Goal: Information Seeking & Learning: Find specific fact

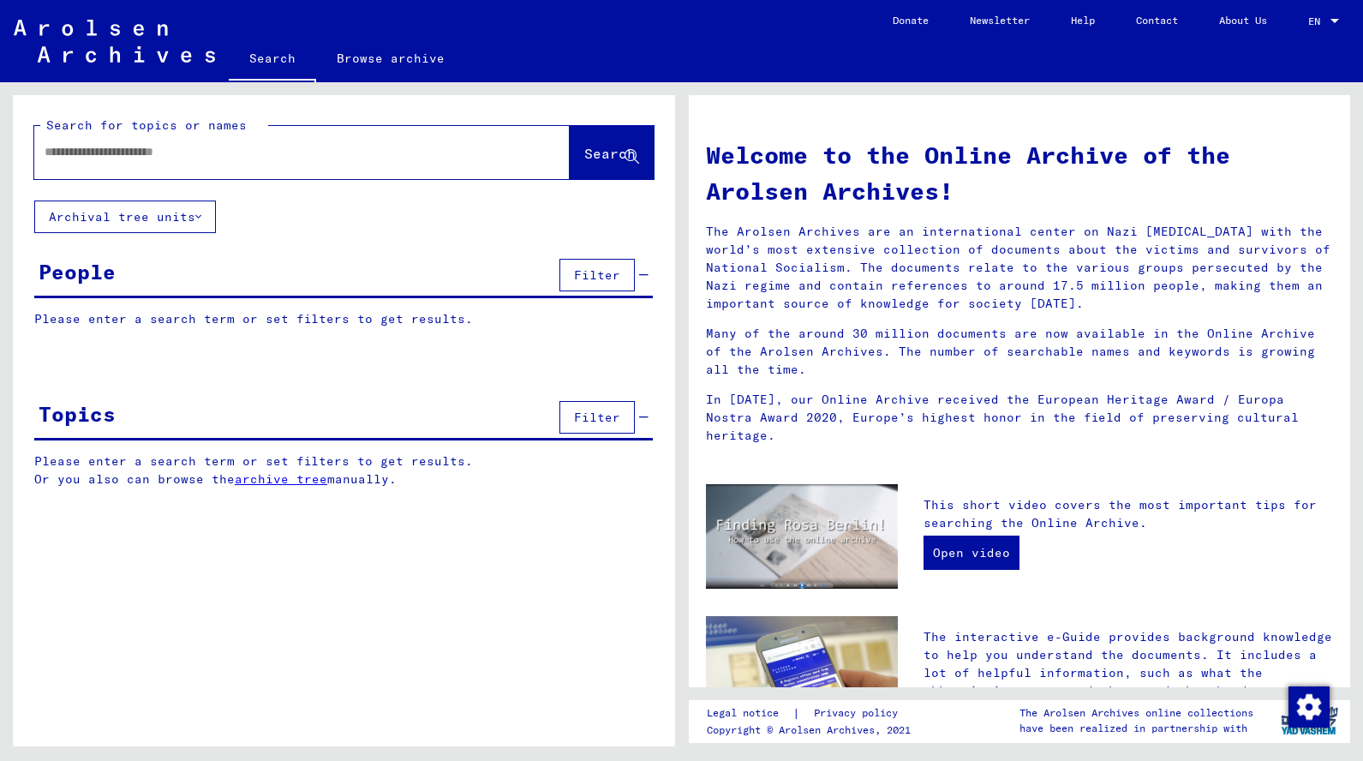
click at [313, 140] on div at bounding box center [276, 152] width 484 height 39
click at [196, 149] on input "text" at bounding box center [282, 152] width 474 height 18
click at [201, 213] on icon at bounding box center [198, 217] width 6 height 12
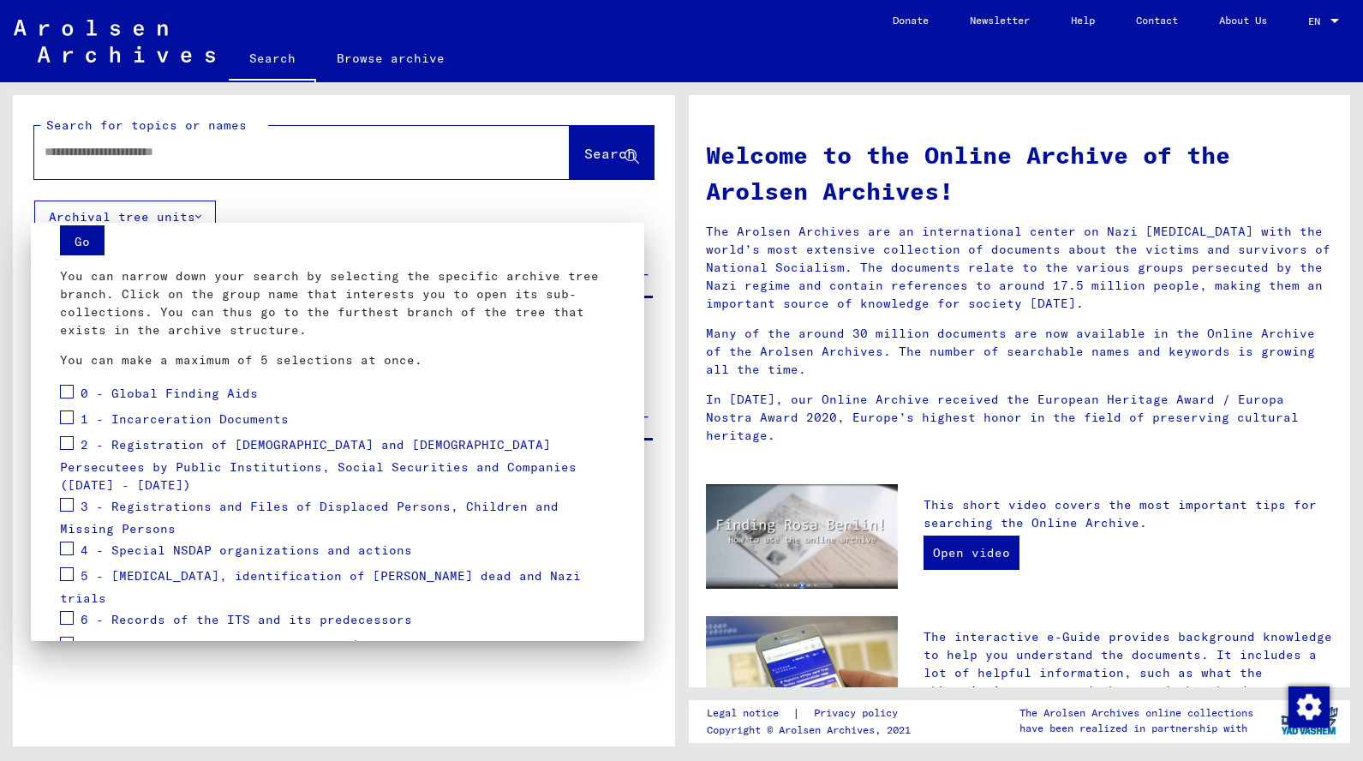
scroll to position [59, 0]
click at [70, 497] on span at bounding box center [67, 504] width 14 height 14
click at [81, 235] on button "Go" at bounding box center [82, 239] width 45 height 30
click at [134, 498] on span "3 - Registrations and Files of Displaced Persons, Children and Missing Persons" at bounding box center [309, 517] width 498 height 39
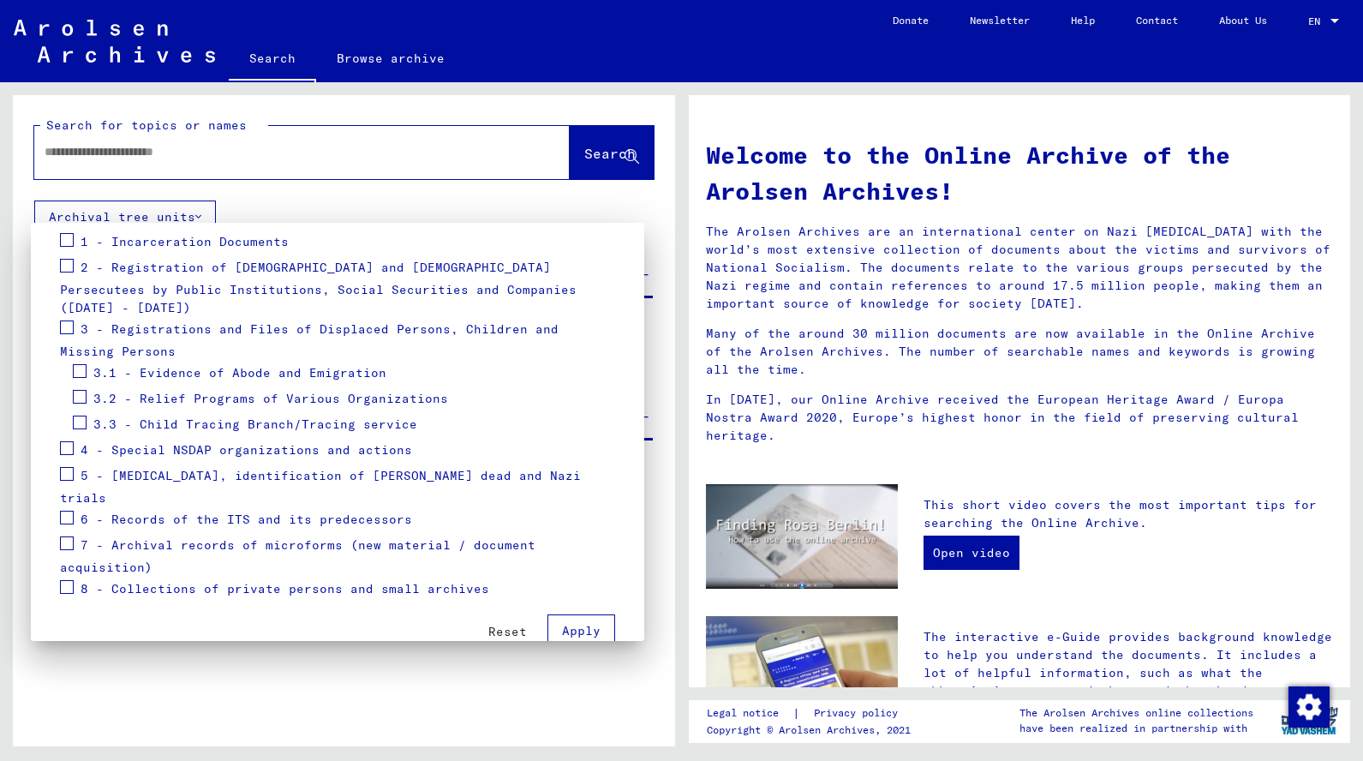
scroll to position [202, 0]
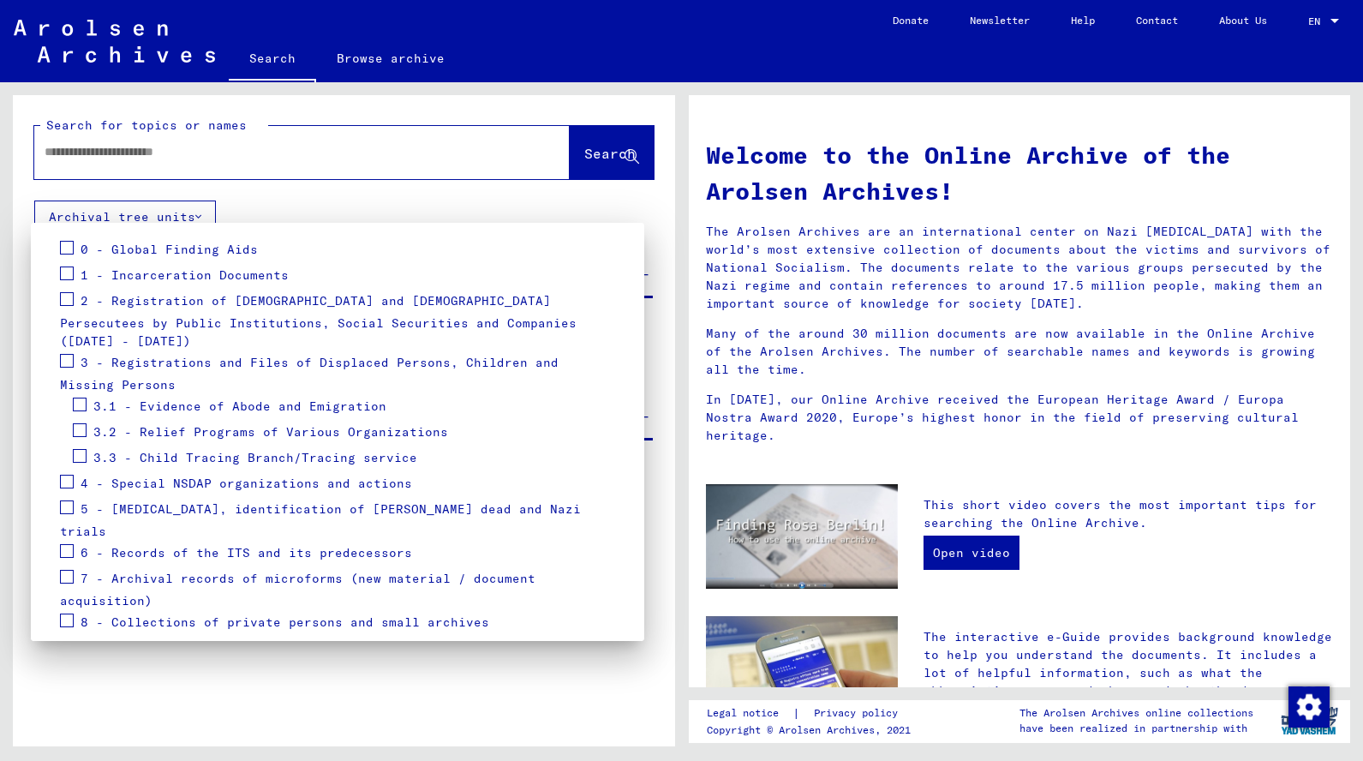
click at [66, 354] on span at bounding box center [67, 361] width 14 height 14
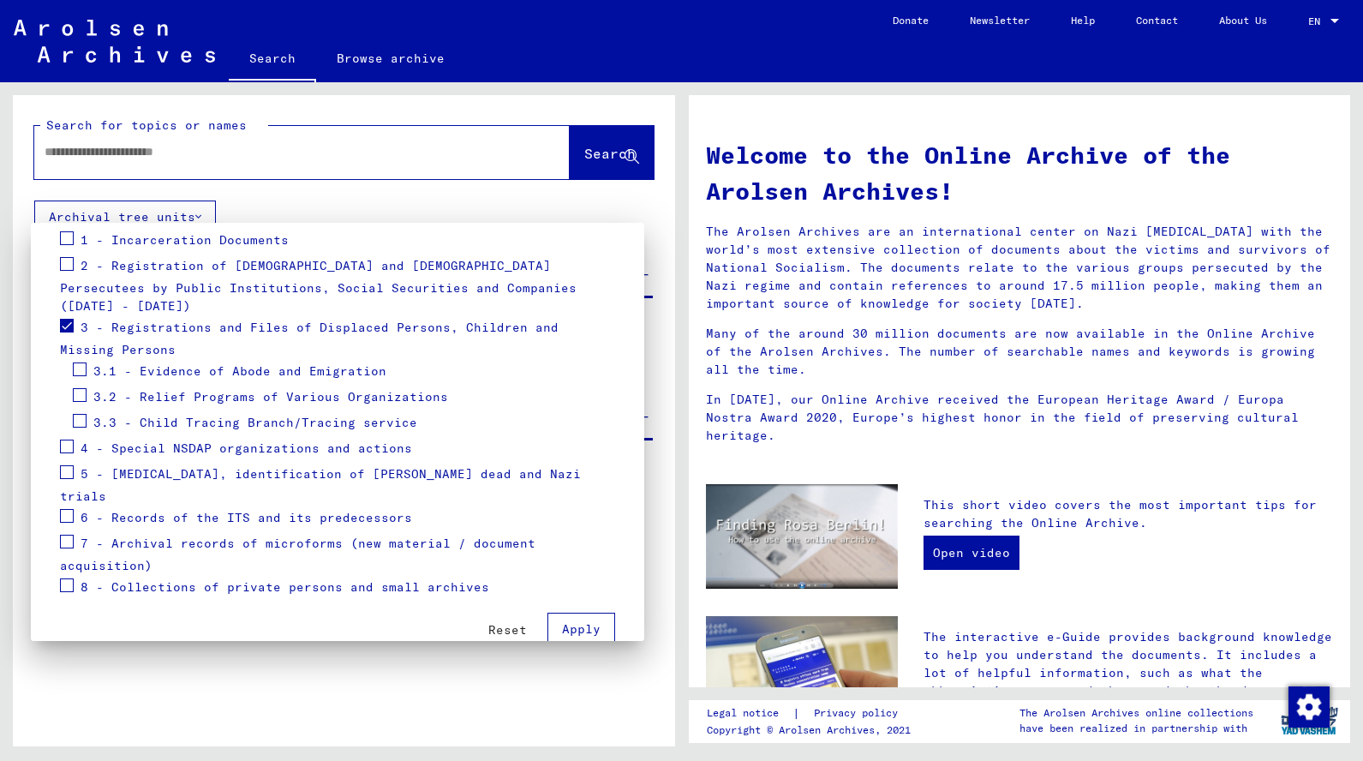
scroll to position [236, 0]
click at [584, 623] on span "Apply" at bounding box center [581, 630] width 39 height 15
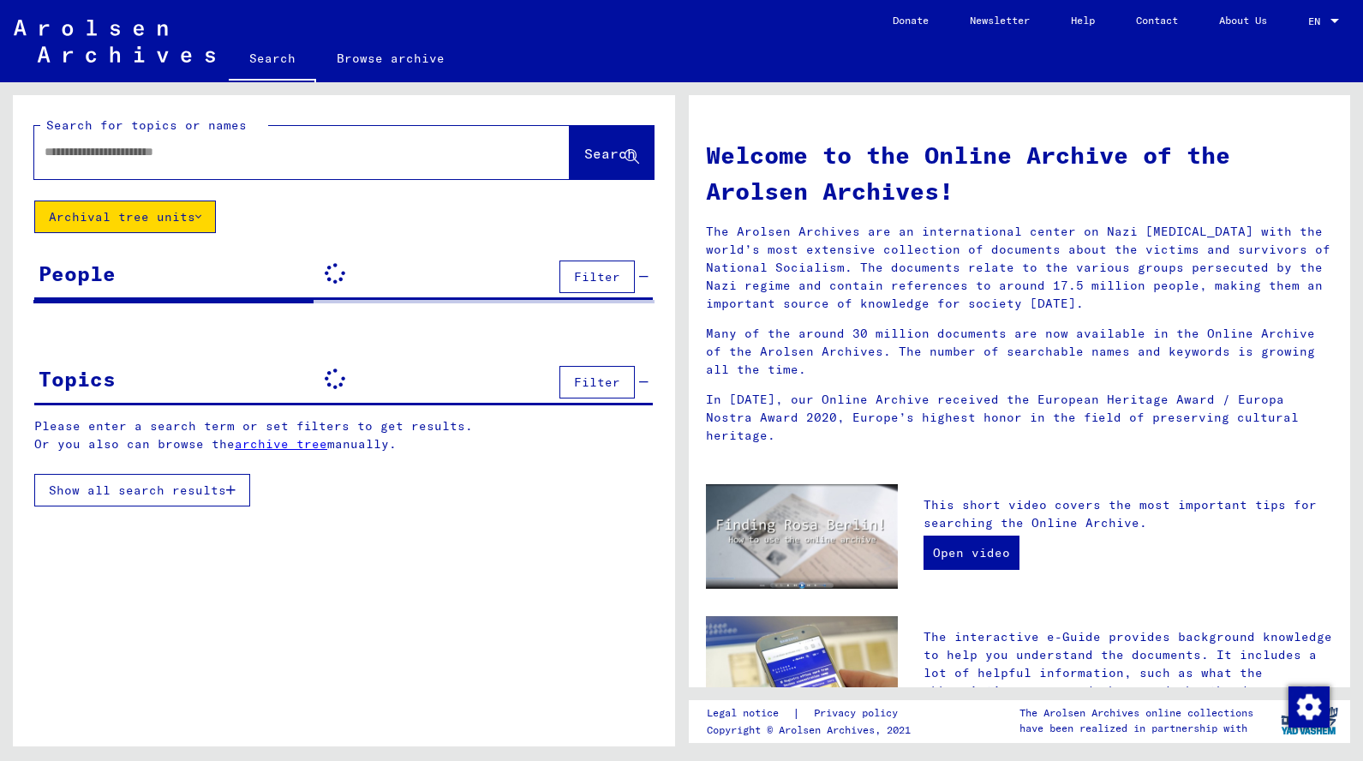
click at [218, 139] on div at bounding box center [276, 152] width 484 height 39
click at [218, 176] on div at bounding box center [301, 152] width 535 height 53
click at [215, 150] on input "text" at bounding box center [282, 152] width 474 height 18
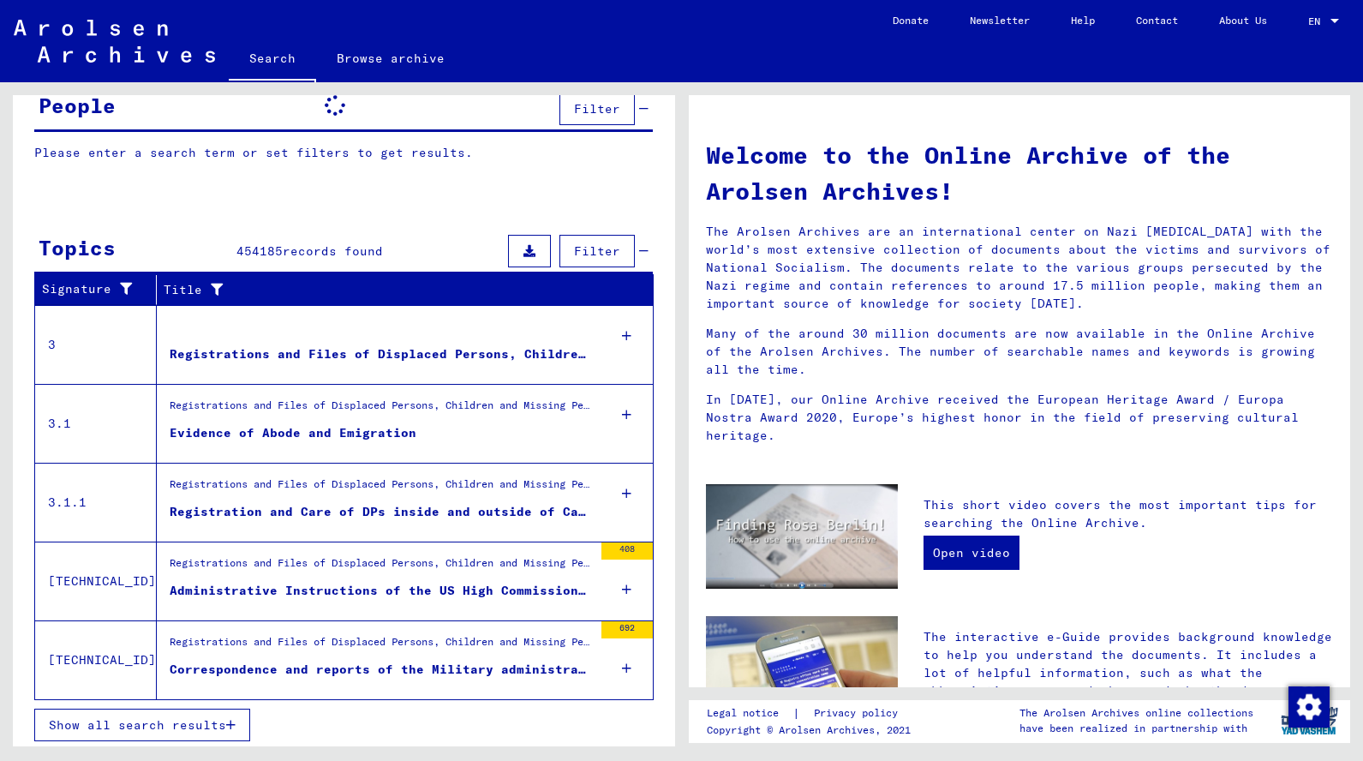
scroll to position [169, 0]
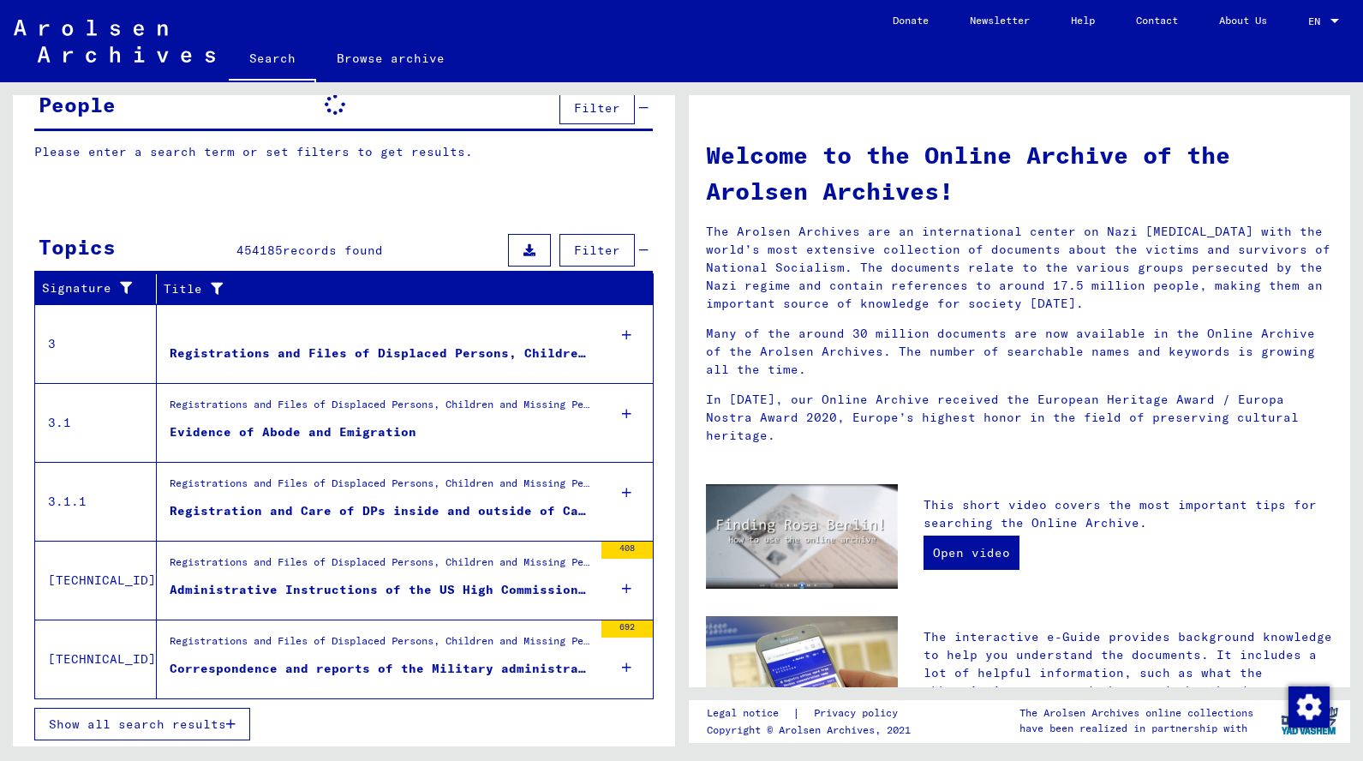
type input "**"
click at [629, 331] on icon at bounding box center [626, 335] width 9 height 60
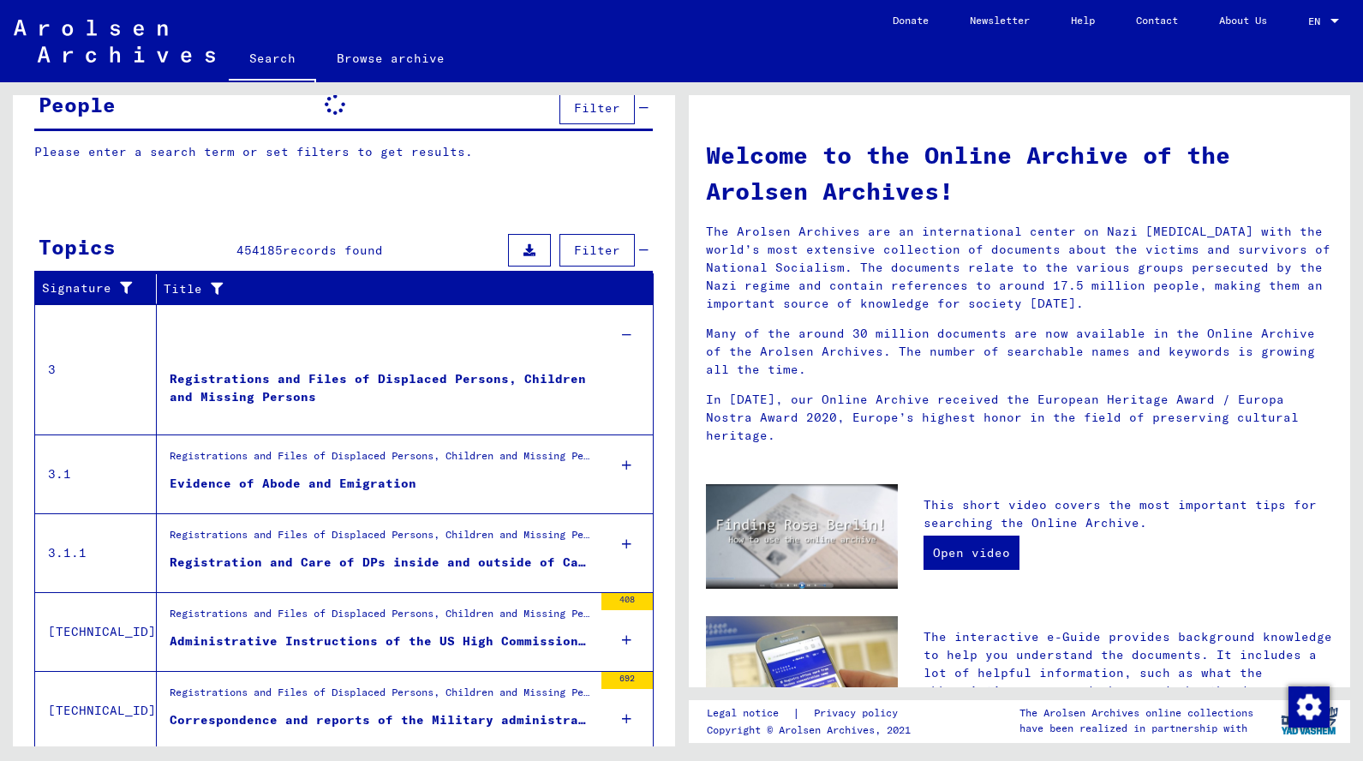
click at [373, 380] on div "Registrations and Files of Displaced Persons, Children and Missing Persons" at bounding box center [381, 395] width 423 height 51
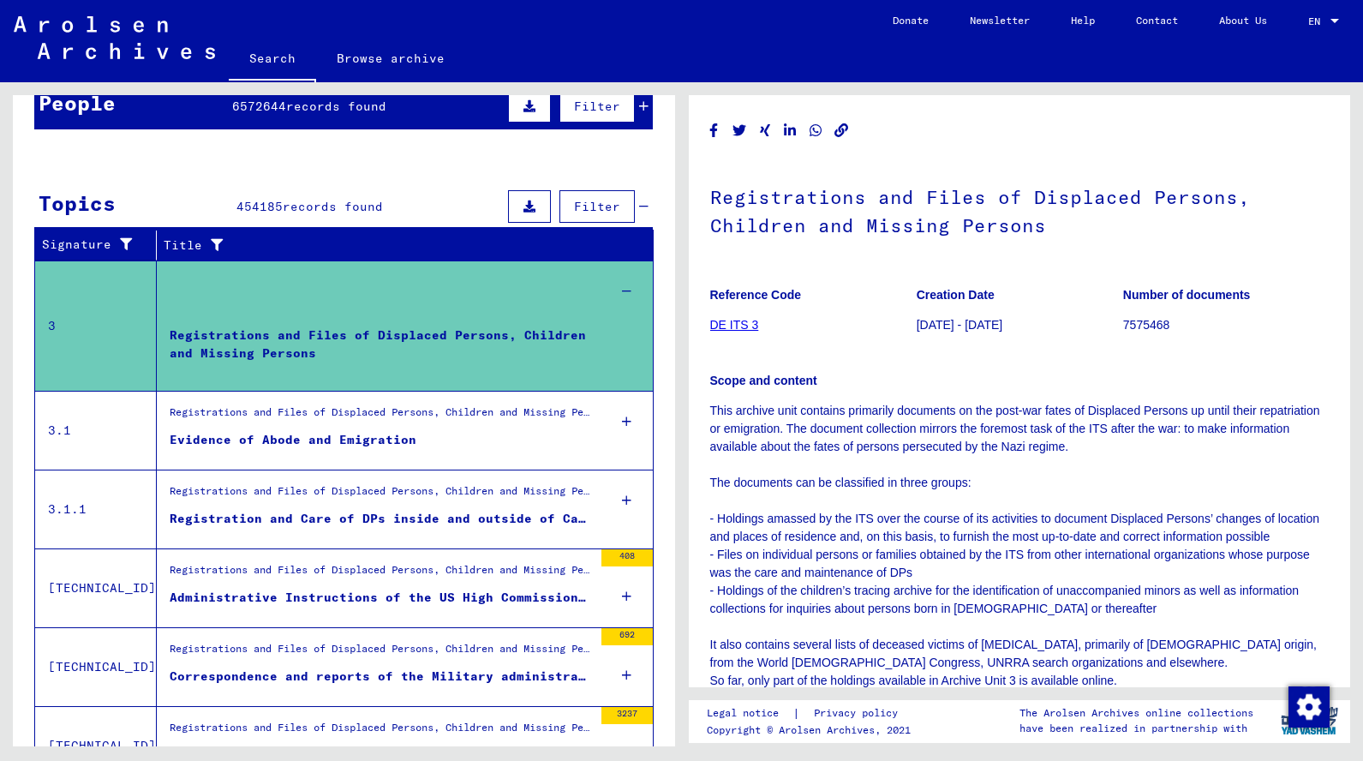
click at [734, 318] on link "DE ITS 3" at bounding box center [734, 325] width 49 height 14
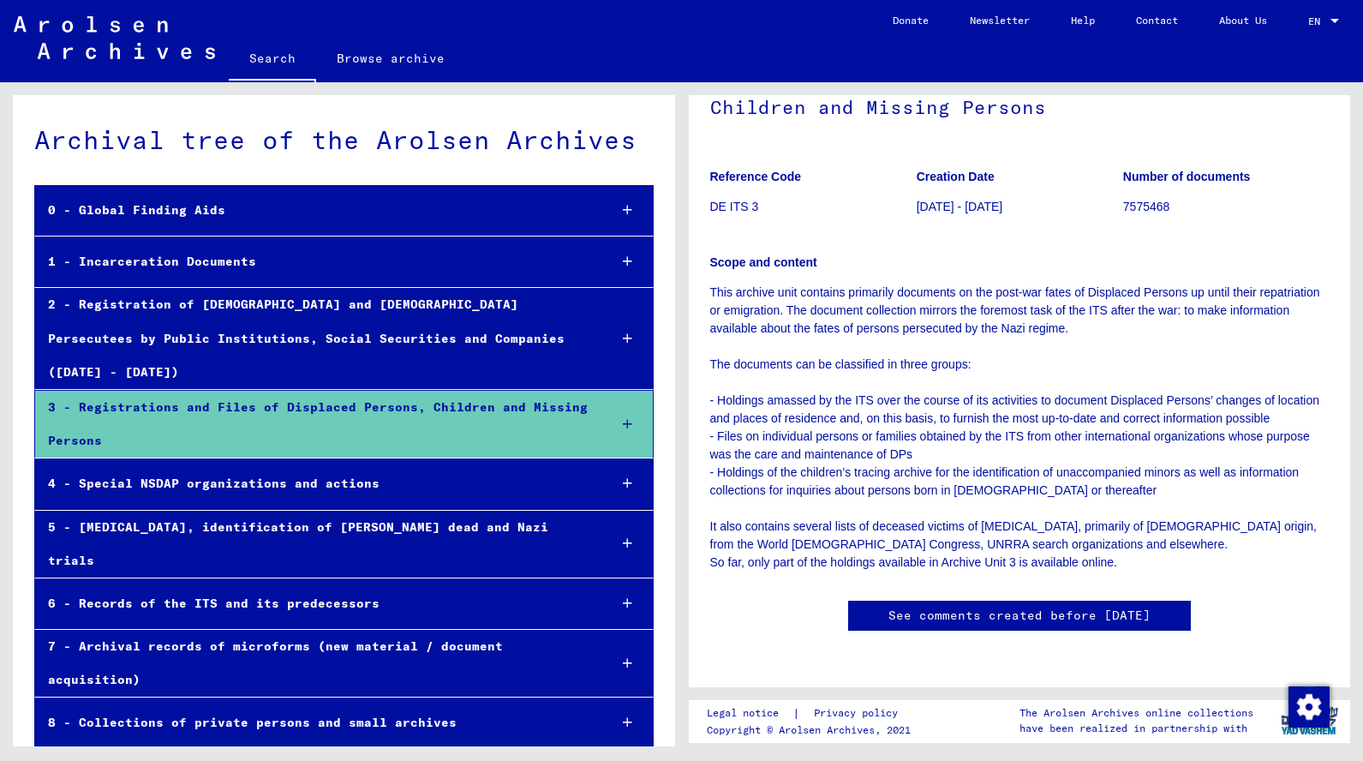
scroll to position [381, 0]
click at [268, 406] on div "3 - Registrations and Files of Displaced Persons, Children and Missing Persons" at bounding box center [314, 424] width 559 height 67
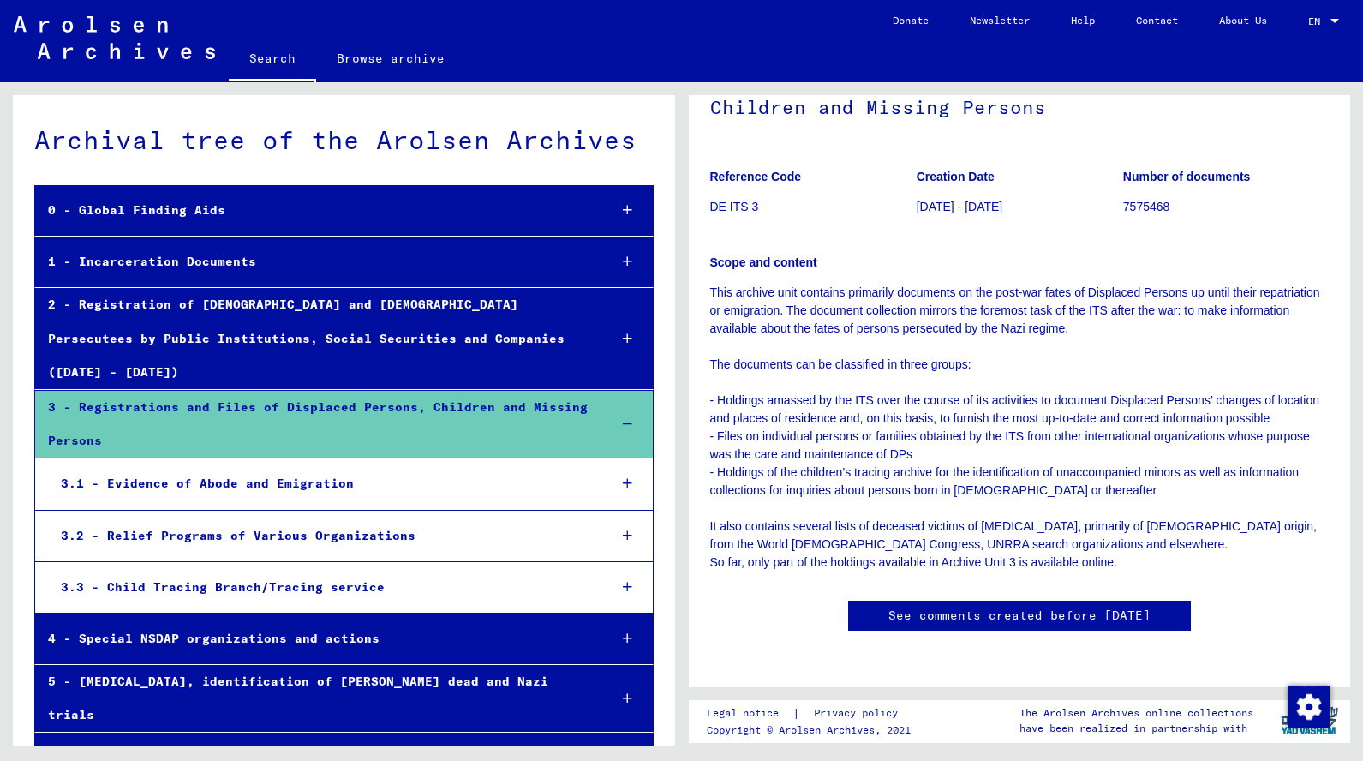
click at [635, 458] on div at bounding box center [628, 483] width 50 height 51
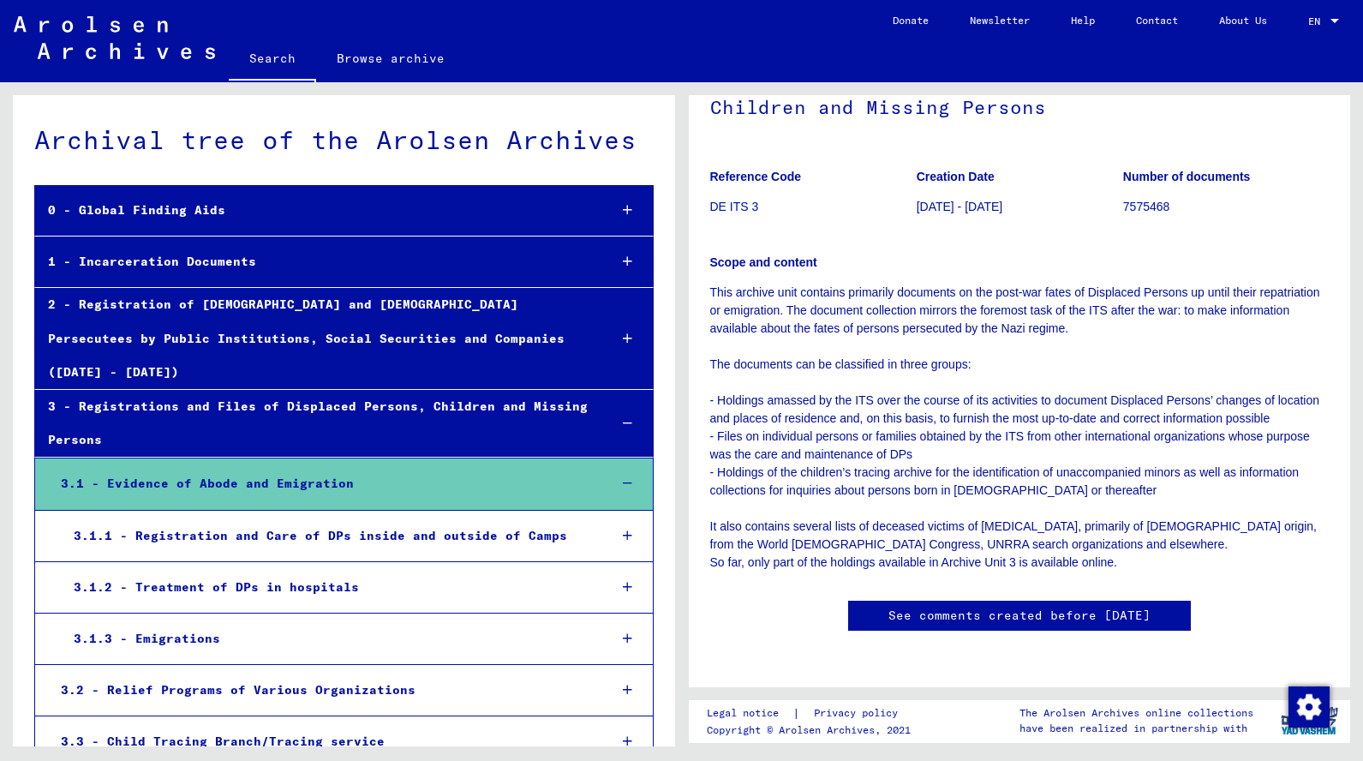
click at [209, 622] on div "3.1.3 - Emigrations" at bounding box center [328, 638] width 534 height 33
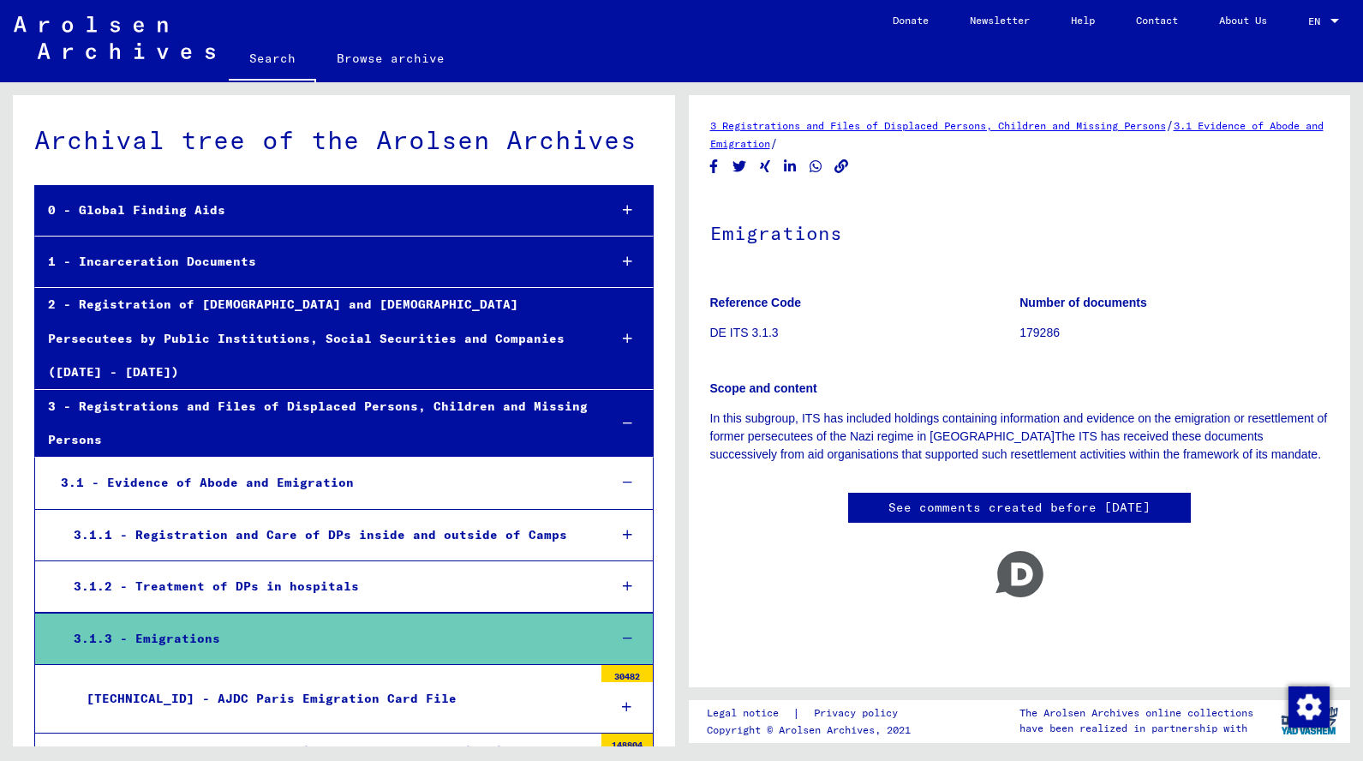
click at [325, 518] on div "3.1.1 - Registration and Care of DPs inside and outside of Camps" at bounding box center [328, 534] width 534 height 33
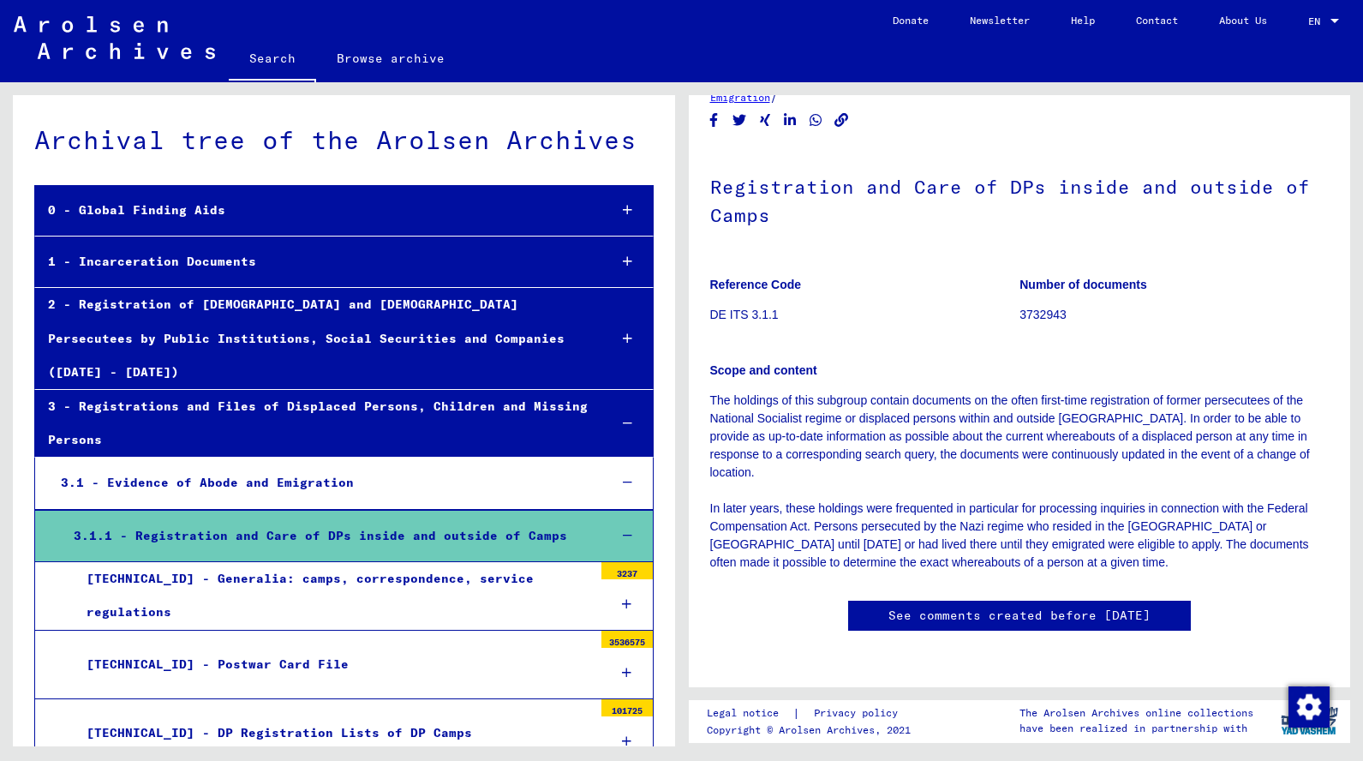
scroll to position [573, 0]
click at [248, 53] on link "Search" at bounding box center [272, 60] width 87 height 45
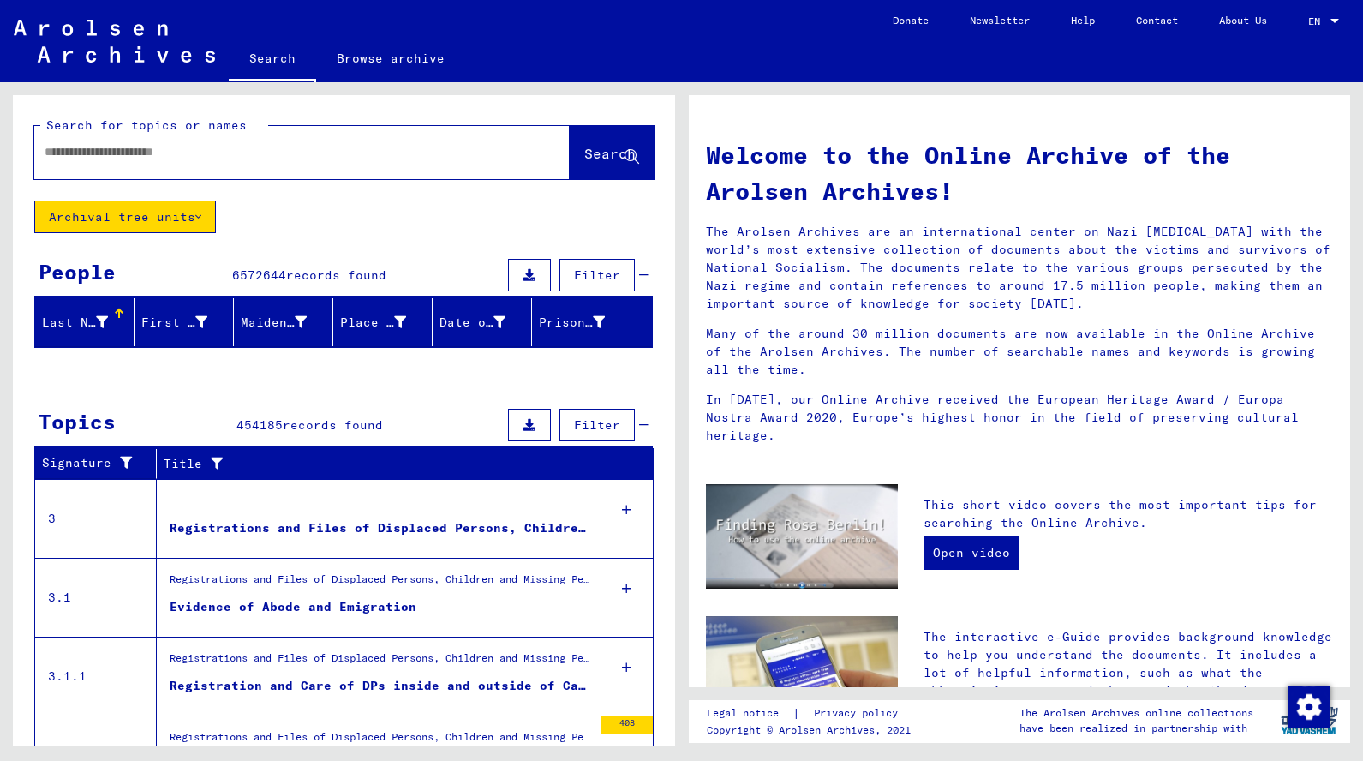
click at [233, 147] on input "text" at bounding box center [282, 152] width 474 height 18
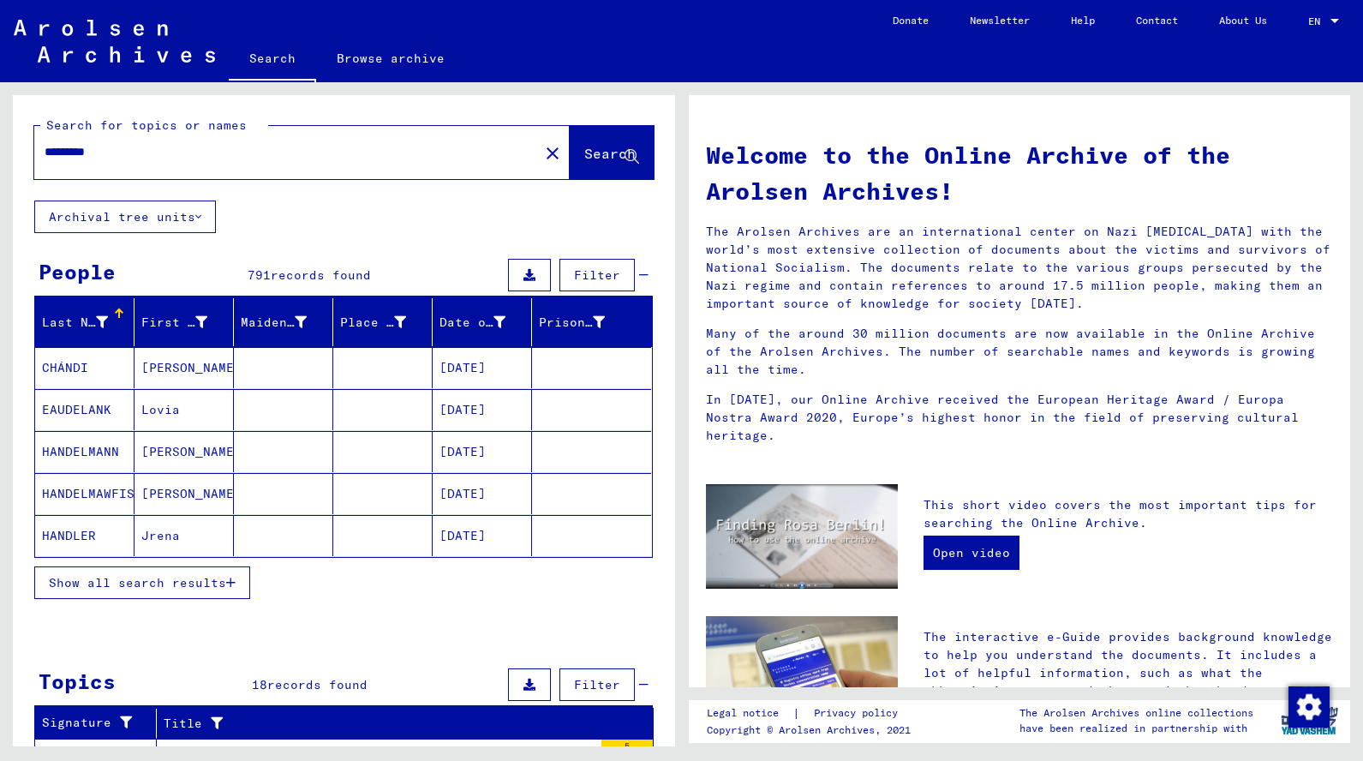
click at [93, 182] on div "Search for topics or names ********* close Search" at bounding box center [344, 147] width 662 height 105
click at [45, 153] on input "*********" at bounding box center [282, 152] width 474 height 18
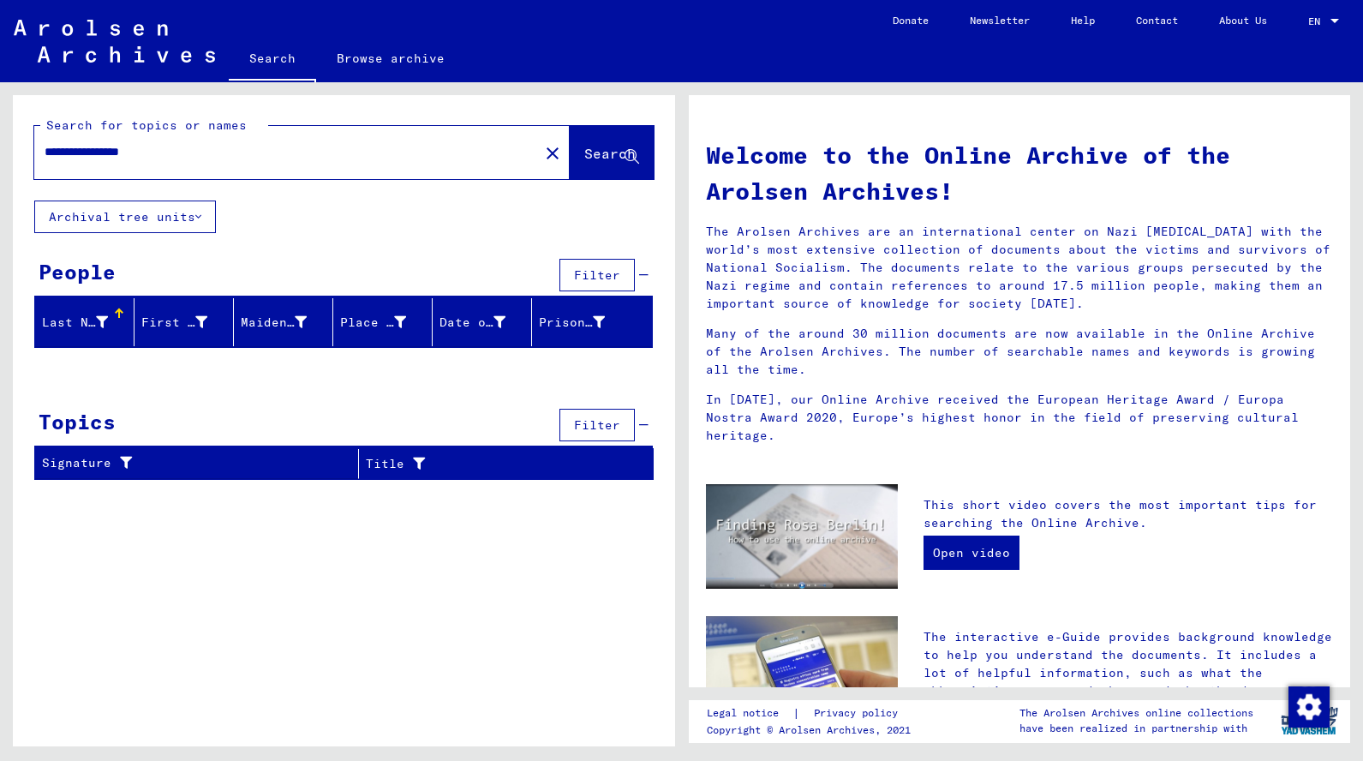
click at [575, 271] on span "Filter" at bounding box center [597, 274] width 46 height 15
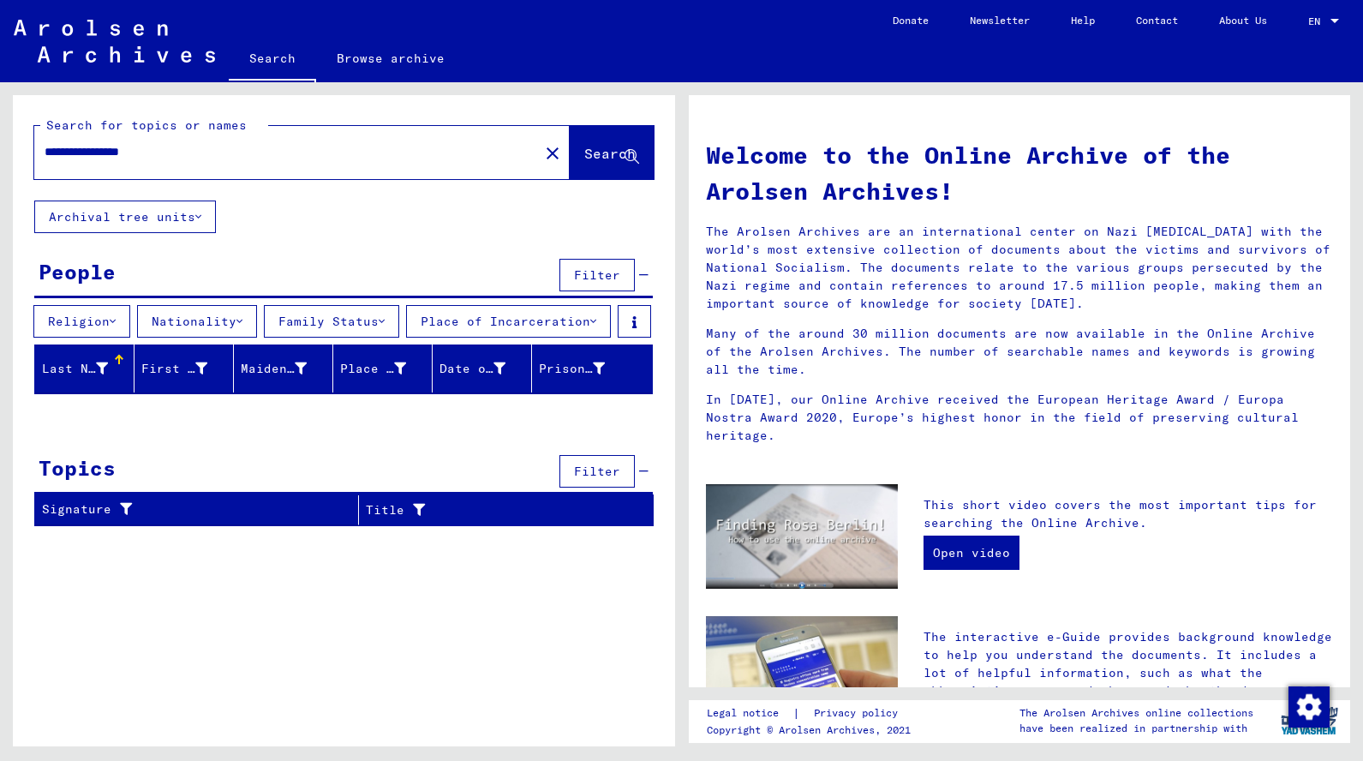
click at [582, 328] on button "Place of Incarceration" at bounding box center [508, 321] width 205 height 33
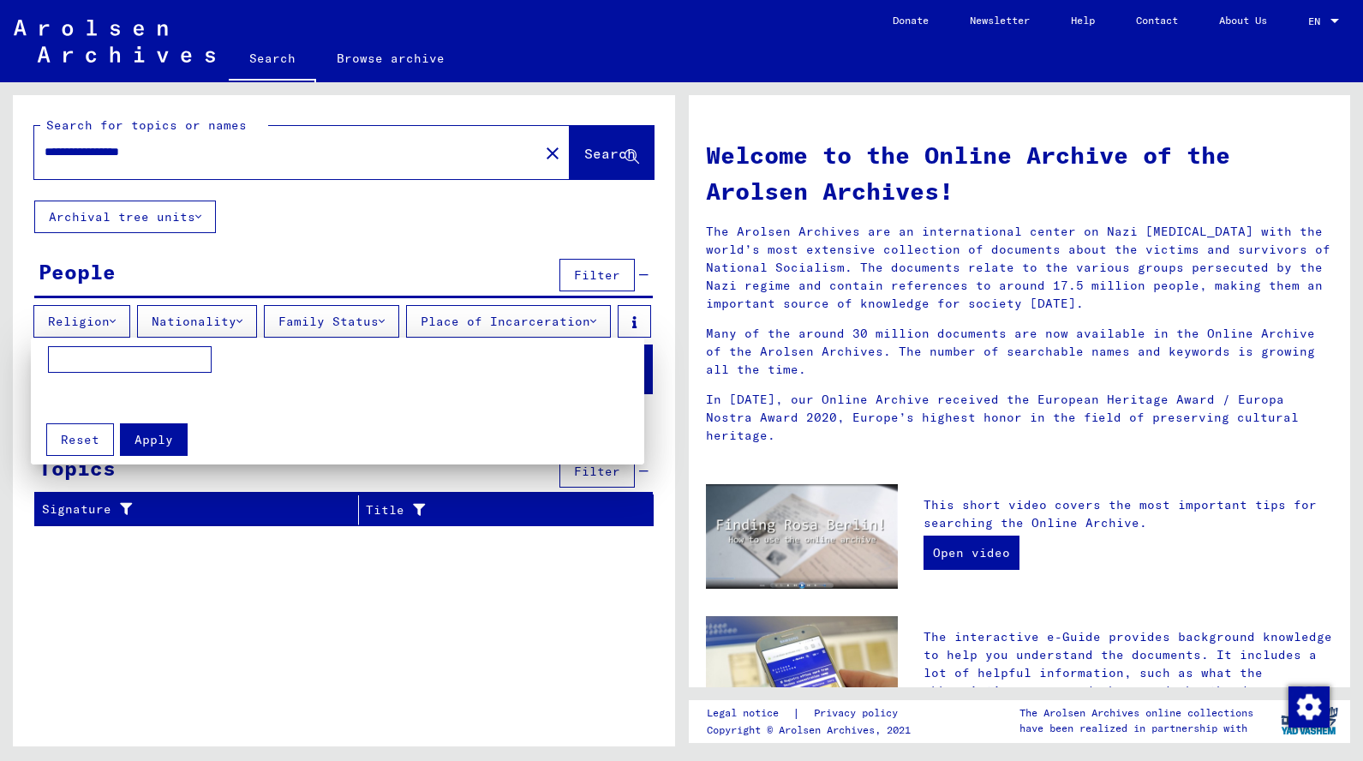
click at [79, 366] on input at bounding box center [130, 359] width 164 height 27
click at [67, 432] on span "Reset" at bounding box center [80, 439] width 39 height 15
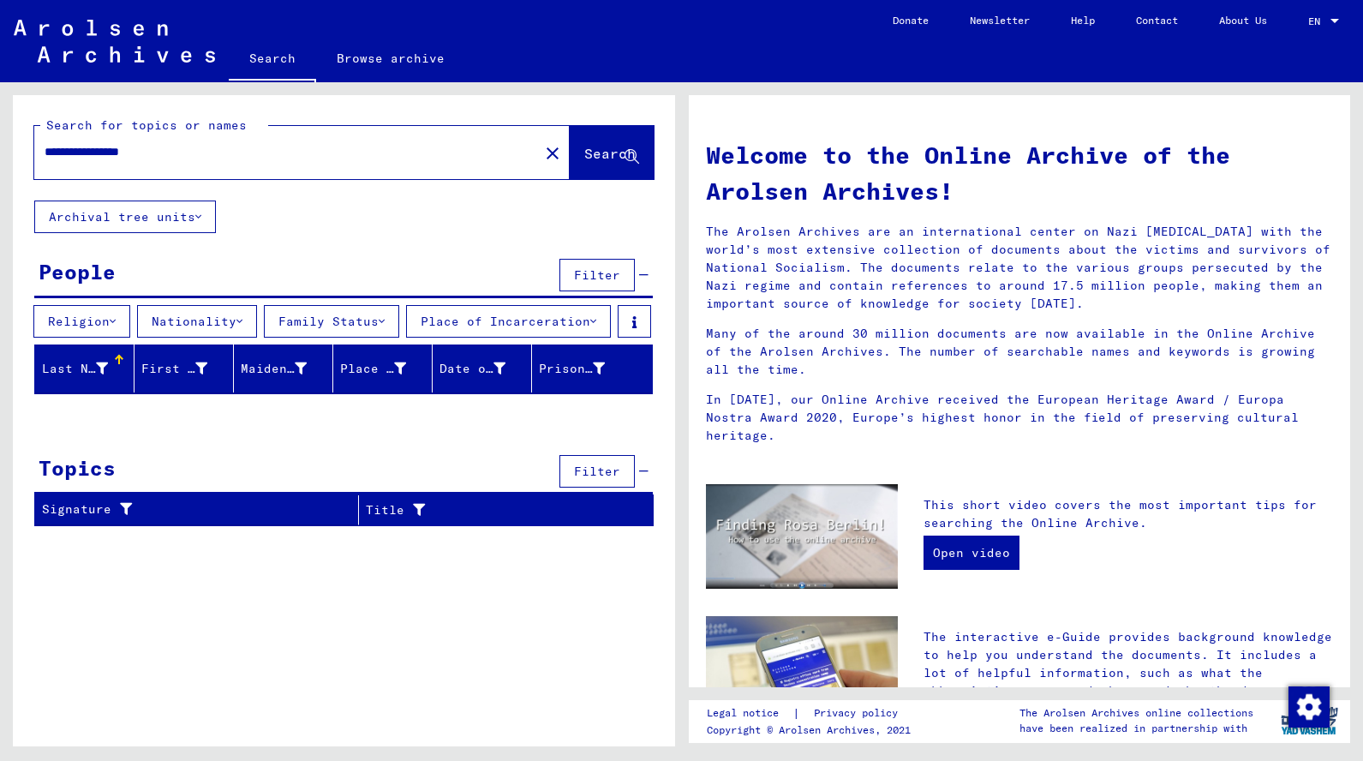
click at [108, 378] on div at bounding box center [102, 369] width 12 height 18
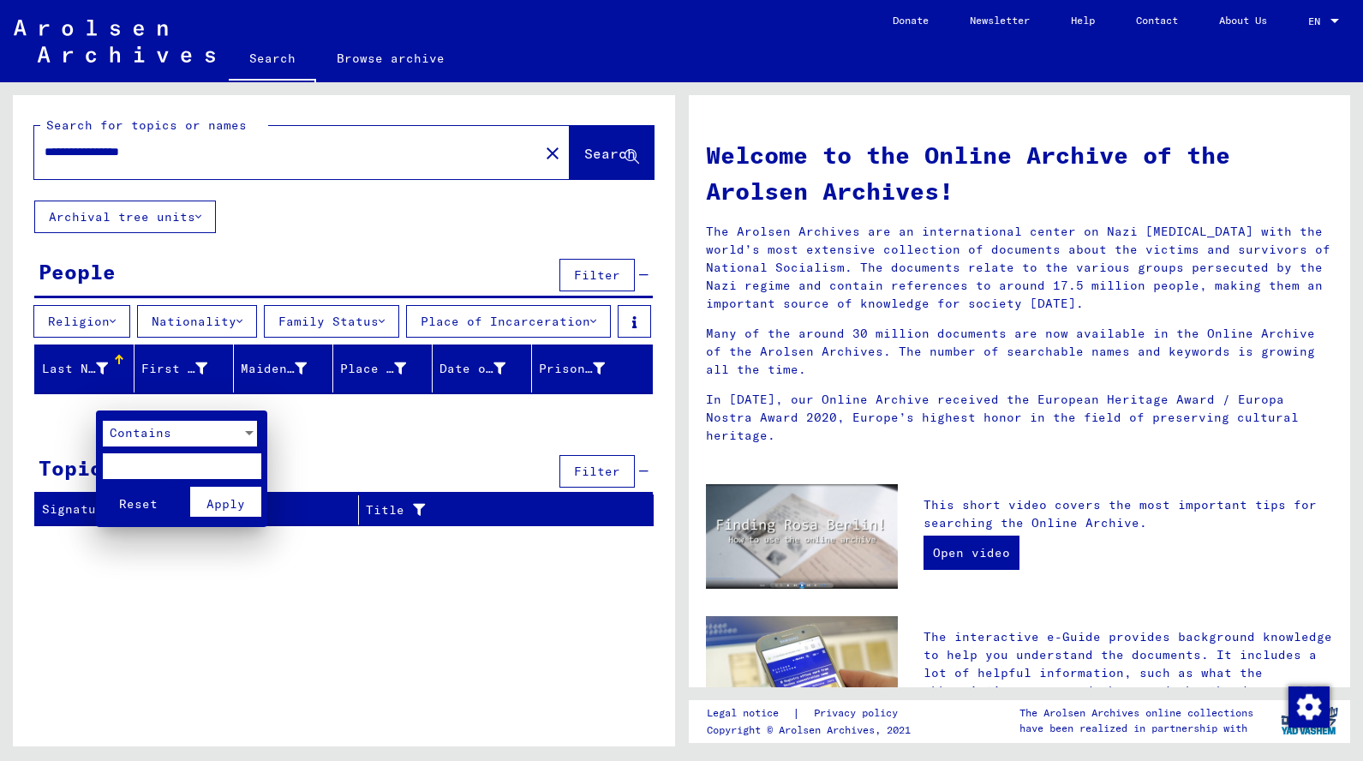
click at [121, 181] on div at bounding box center [681, 380] width 1363 height 761
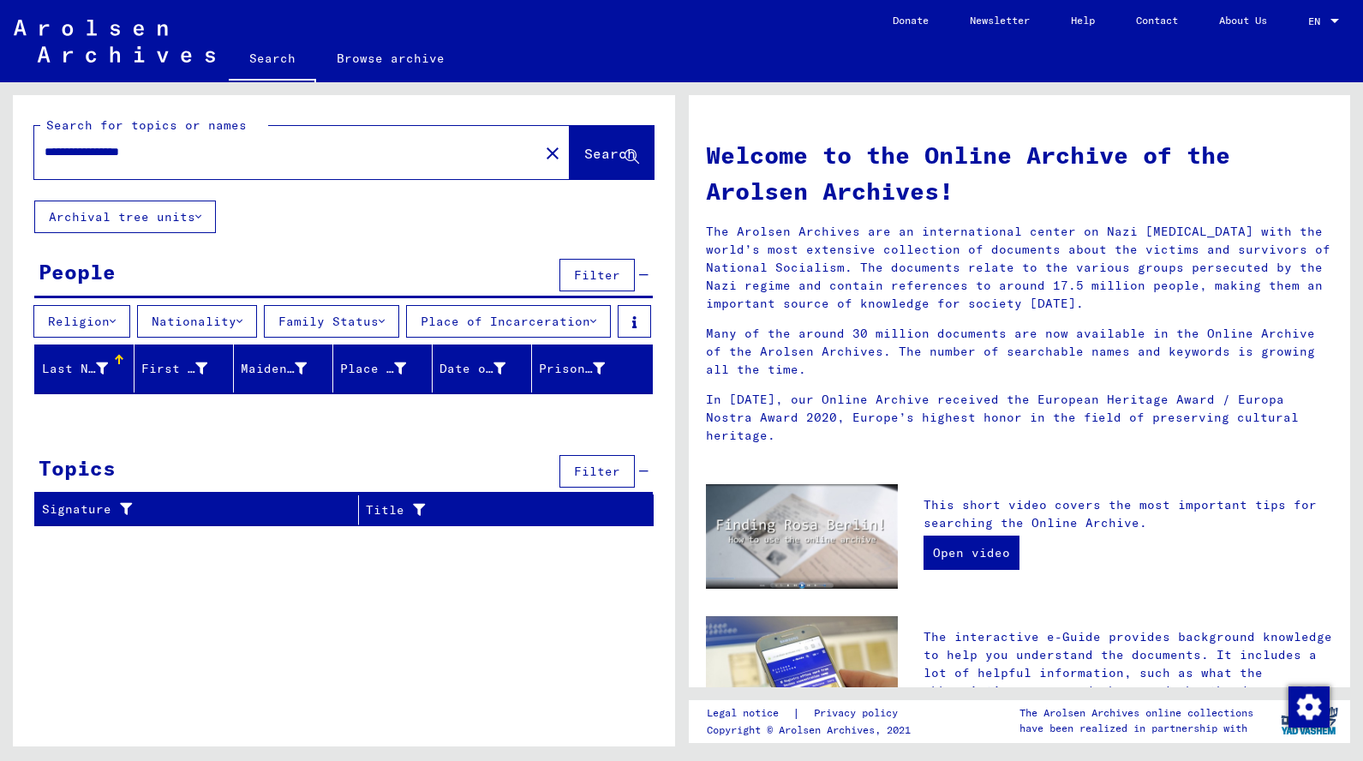
click at [69, 151] on input "**********" at bounding box center [282, 152] width 474 height 18
click at [76, 146] on input "**********" at bounding box center [282, 152] width 474 height 18
click at [71, 170] on div "**********" at bounding box center [276, 152] width 484 height 39
click at [71, 154] on input "**********" at bounding box center [282, 152] width 474 height 18
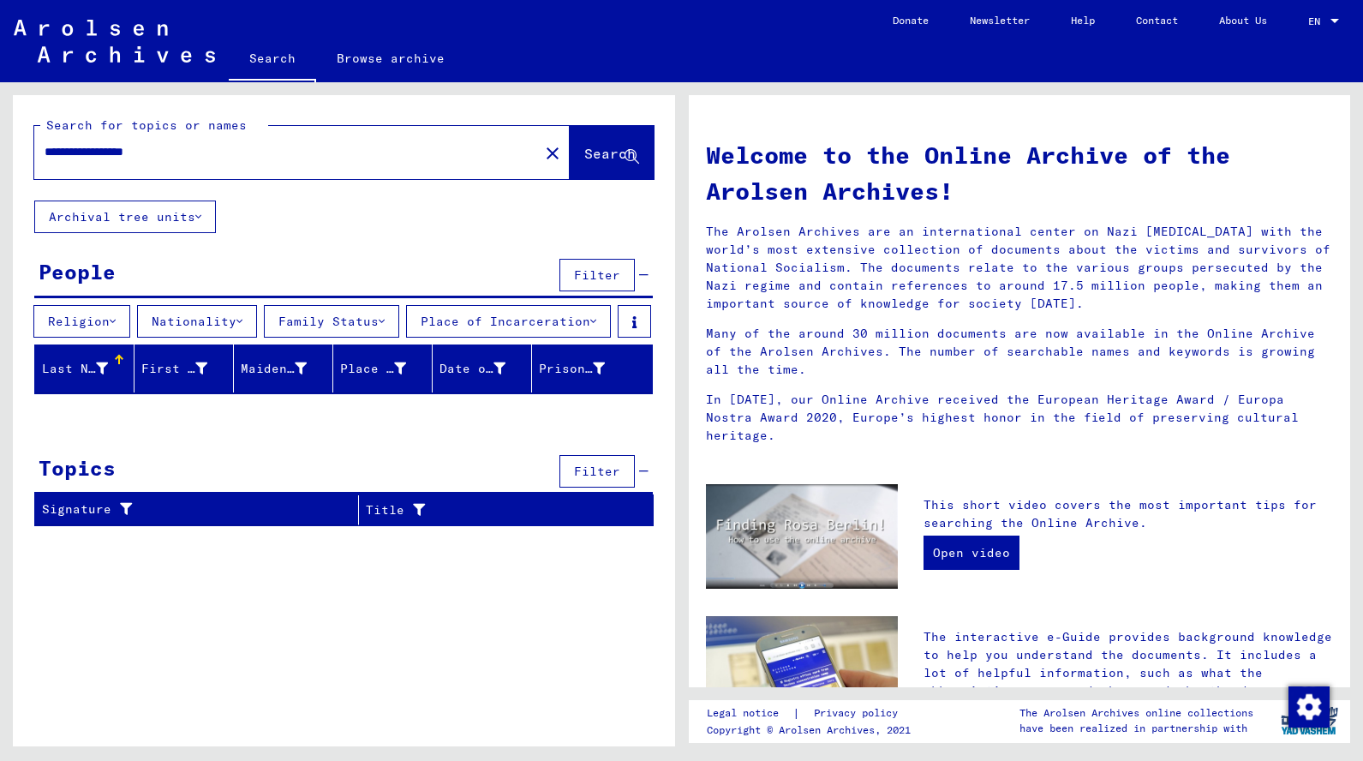
paste input "text"
click at [107, 378] on div at bounding box center [102, 369] width 12 height 18
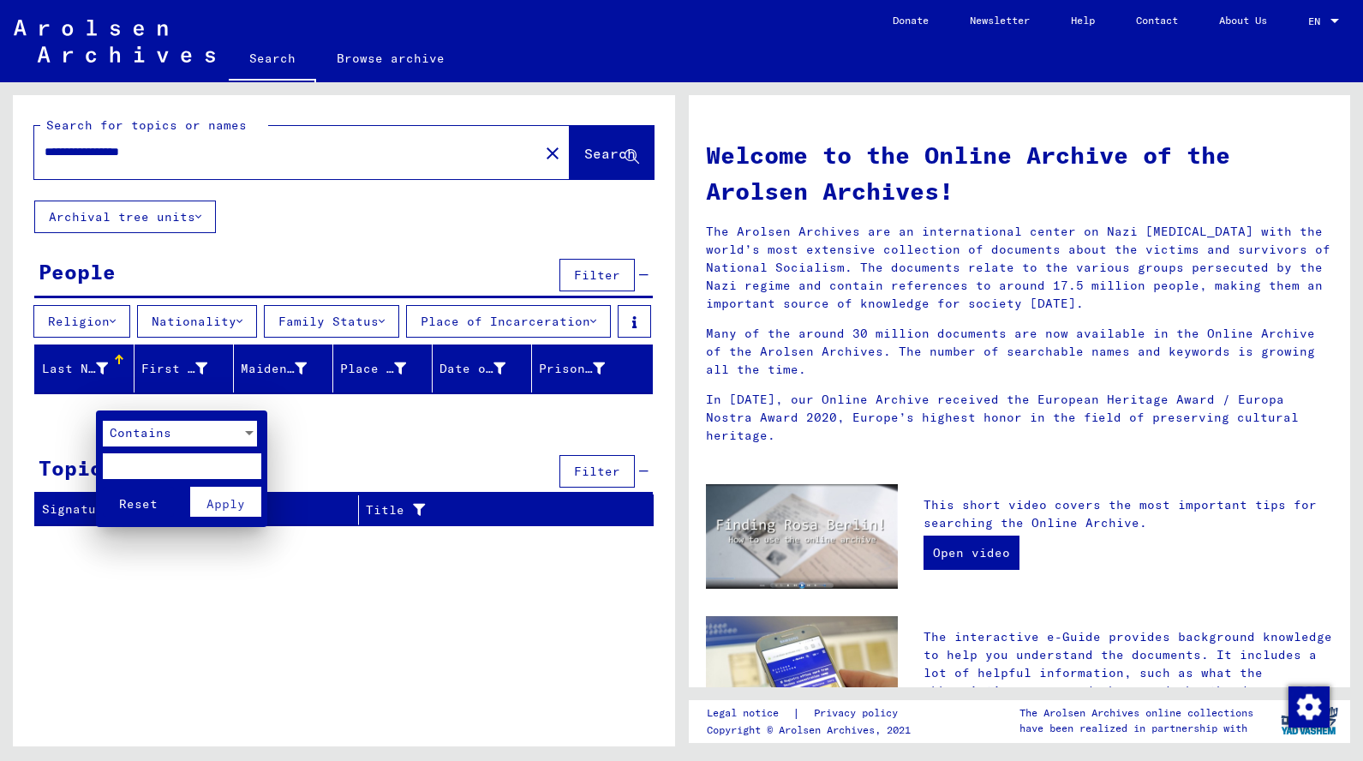
click at [81, 413] on div at bounding box center [681, 380] width 1363 height 761
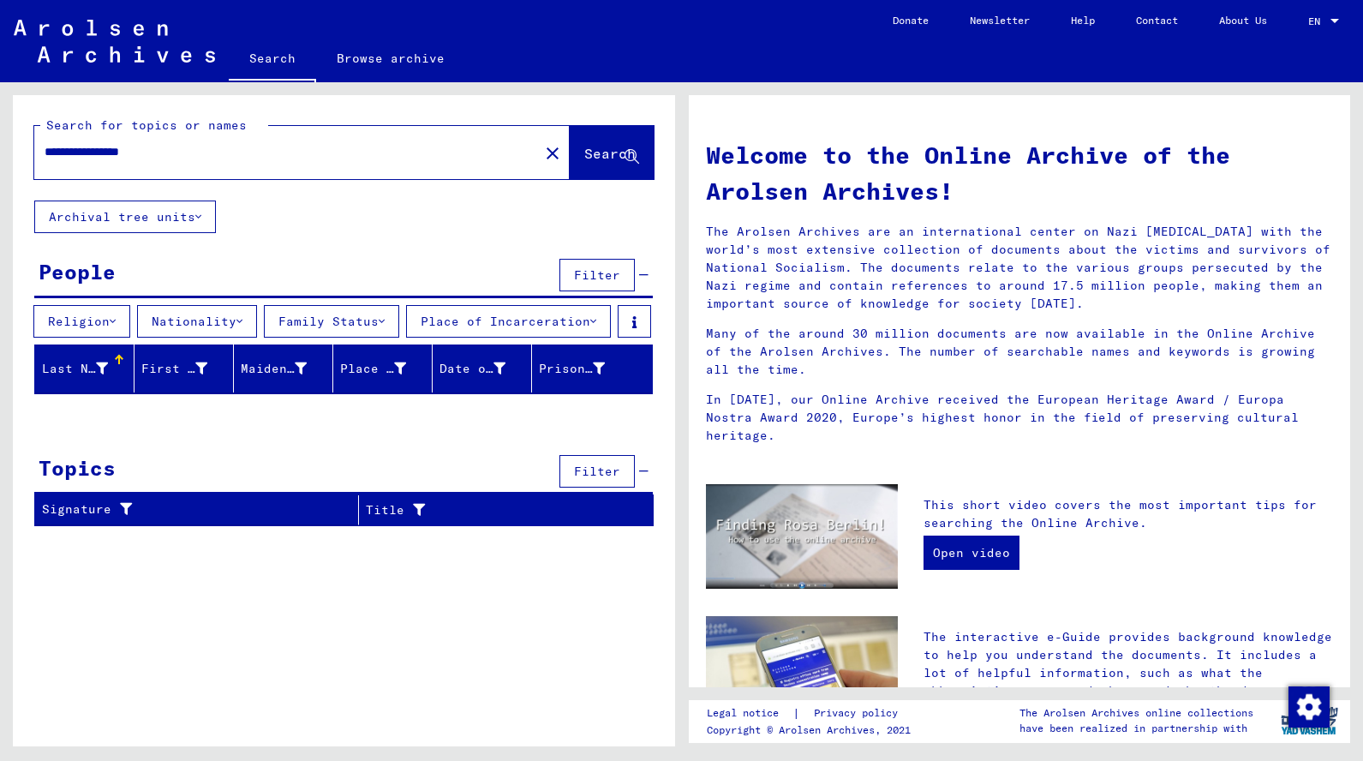
click at [81, 483] on div "Topics" at bounding box center [77, 467] width 77 height 31
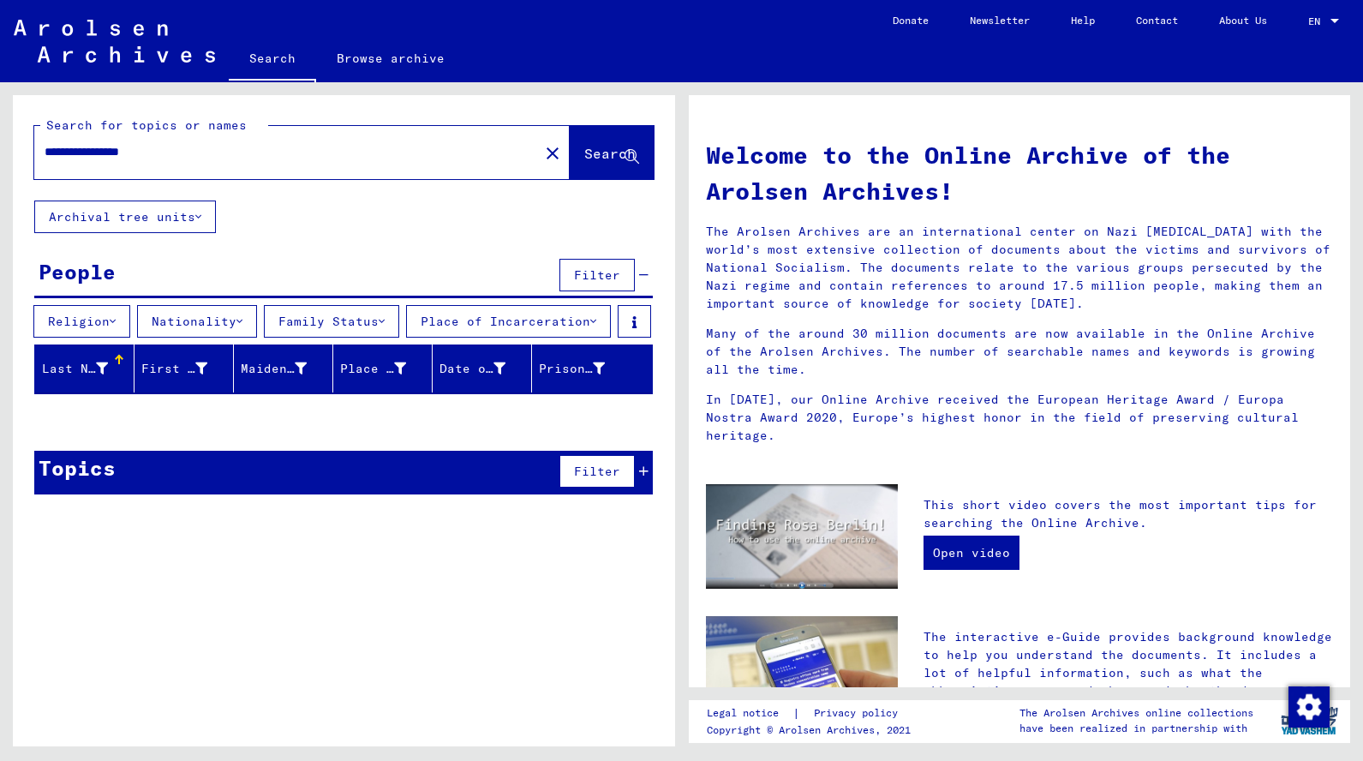
click at [68, 146] on input "**********" at bounding box center [282, 152] width 474 height 18
paste input "*"
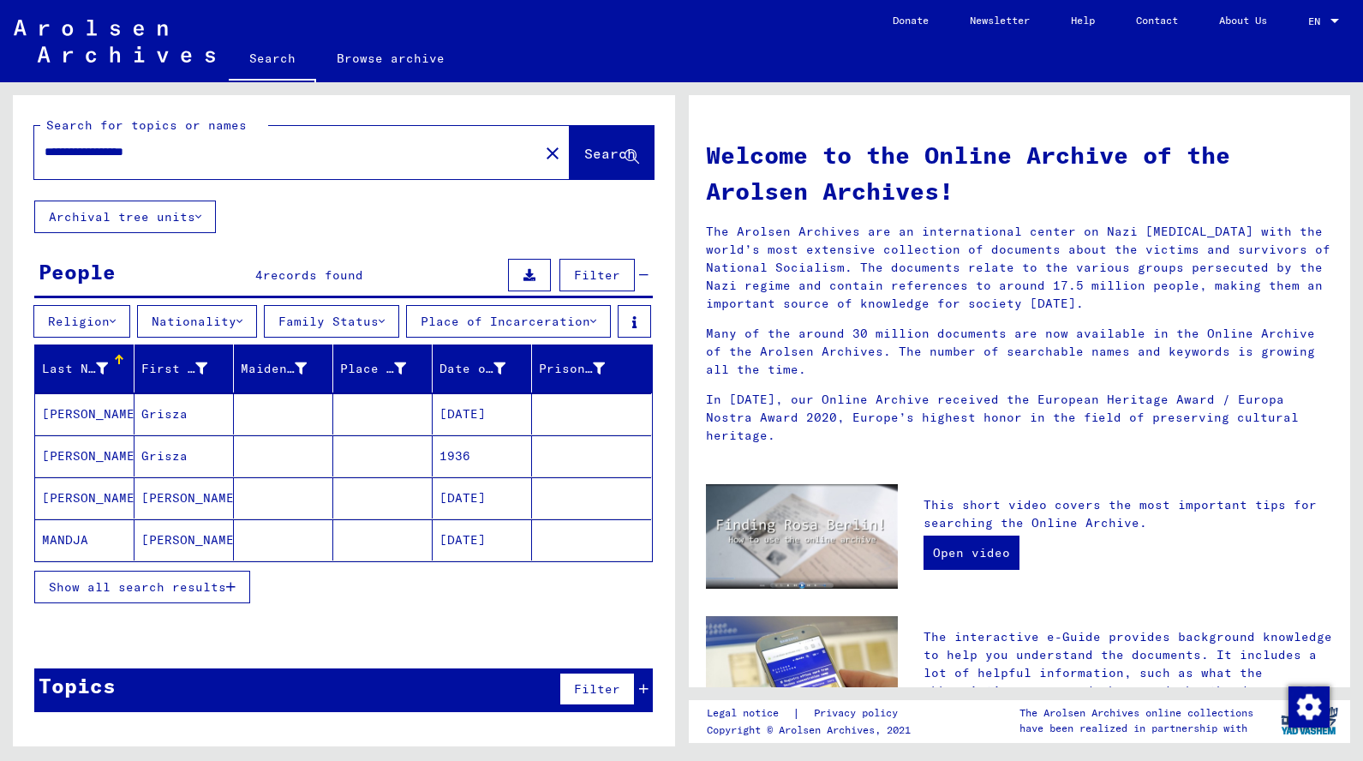
click at [206, 647] on div at bounding box center [344, 635] width 662 height 21
click at [200, 594] on span "Show all search results" at bounding box center [137, 586] width 177 height 15
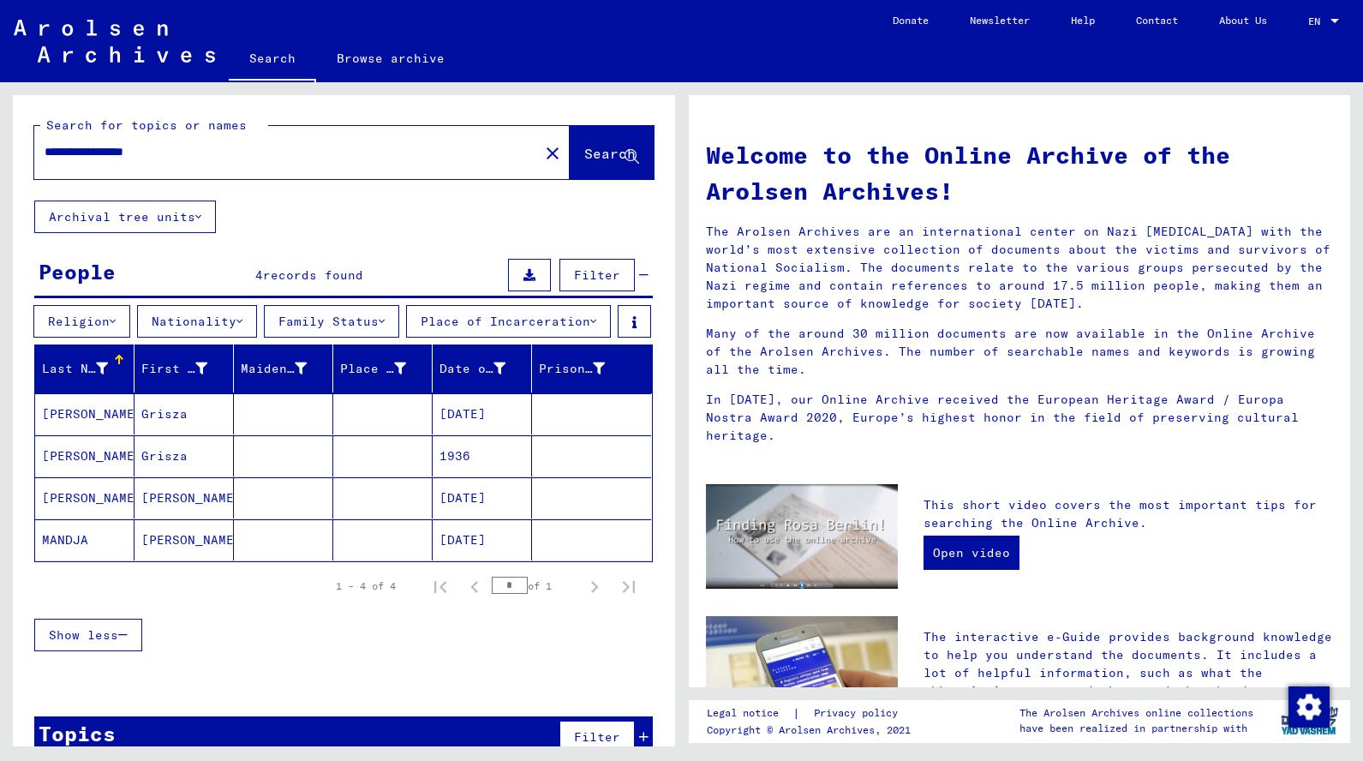
drag, startPoint x: 103, startPoint y: 150, endPoint x: 56, endPoint y: 153, distance: 47.2
click at [56, 153] on input "**********" at bounding box center [282, 152] width 474 height 18
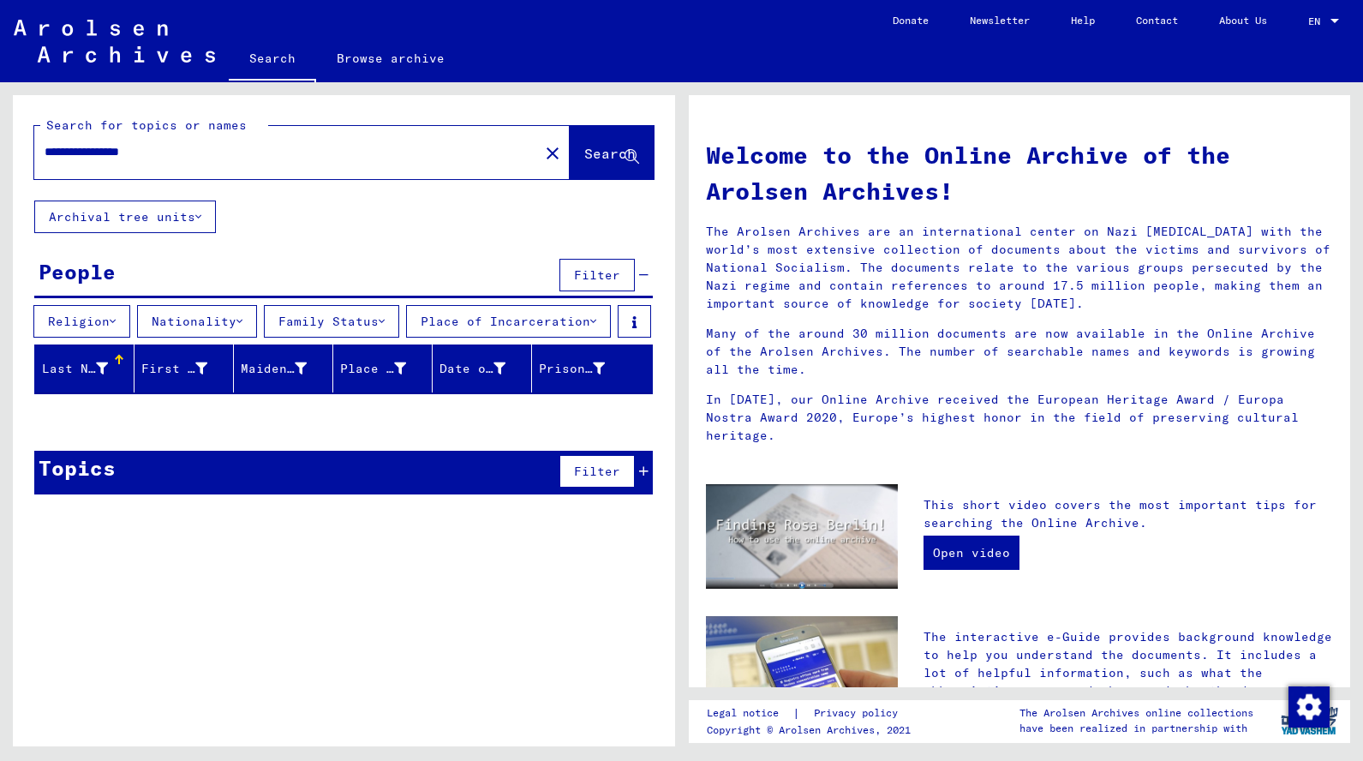
click at [594, 271] on span "Filter" at bounding box center [597, 274] width 46 height 15
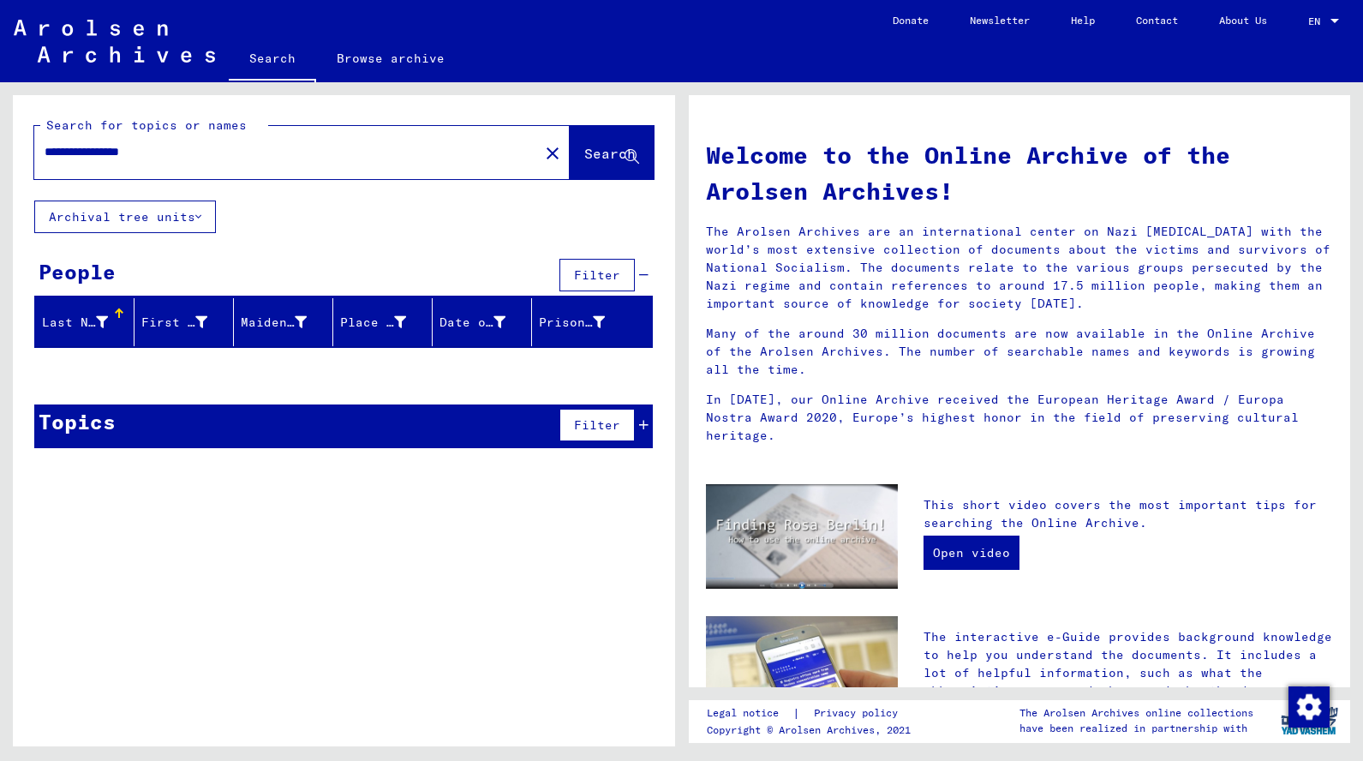
click at [594, 271] on span "Filter" at bounding box center [597, 274] width 46 height 15
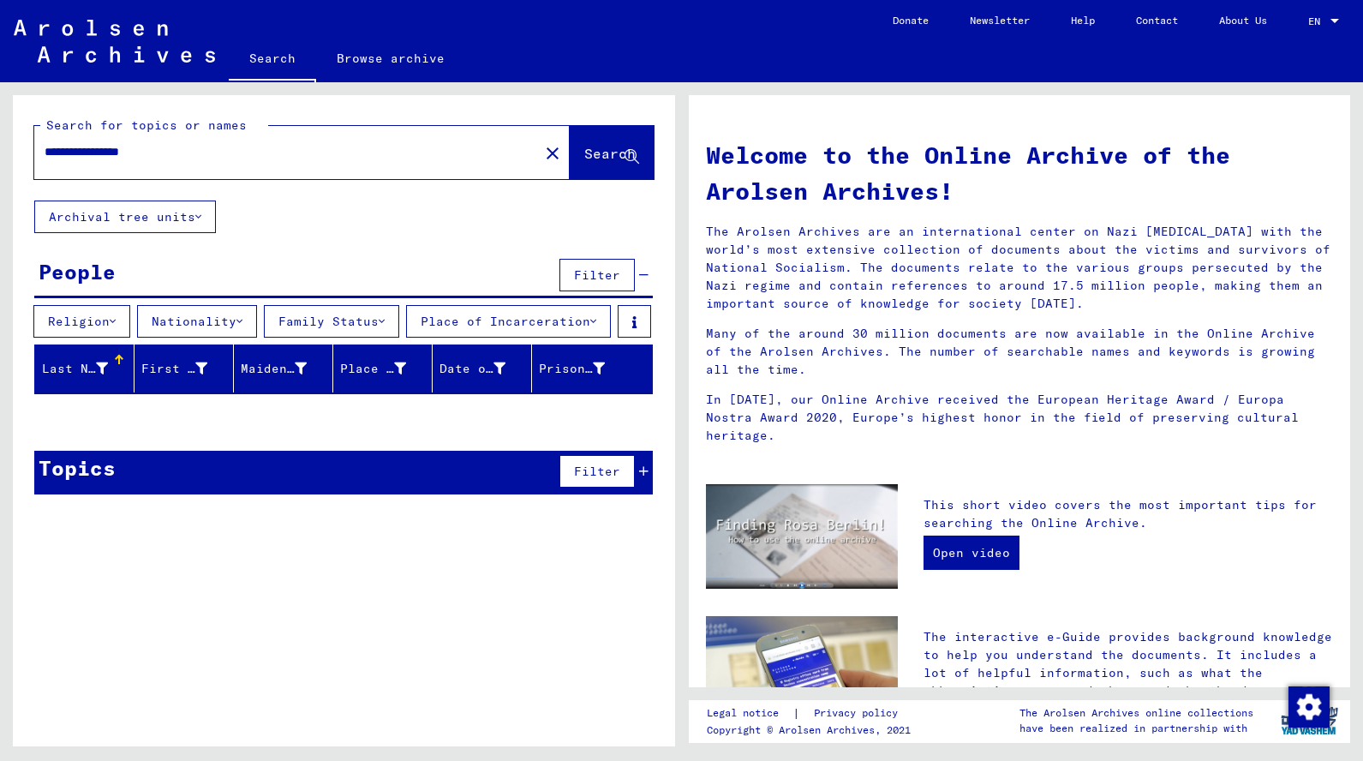
click at [96, 155] on input "**********" at bounding box center [282, 152] width 474 height 18
paste input "text"
type input "**********"
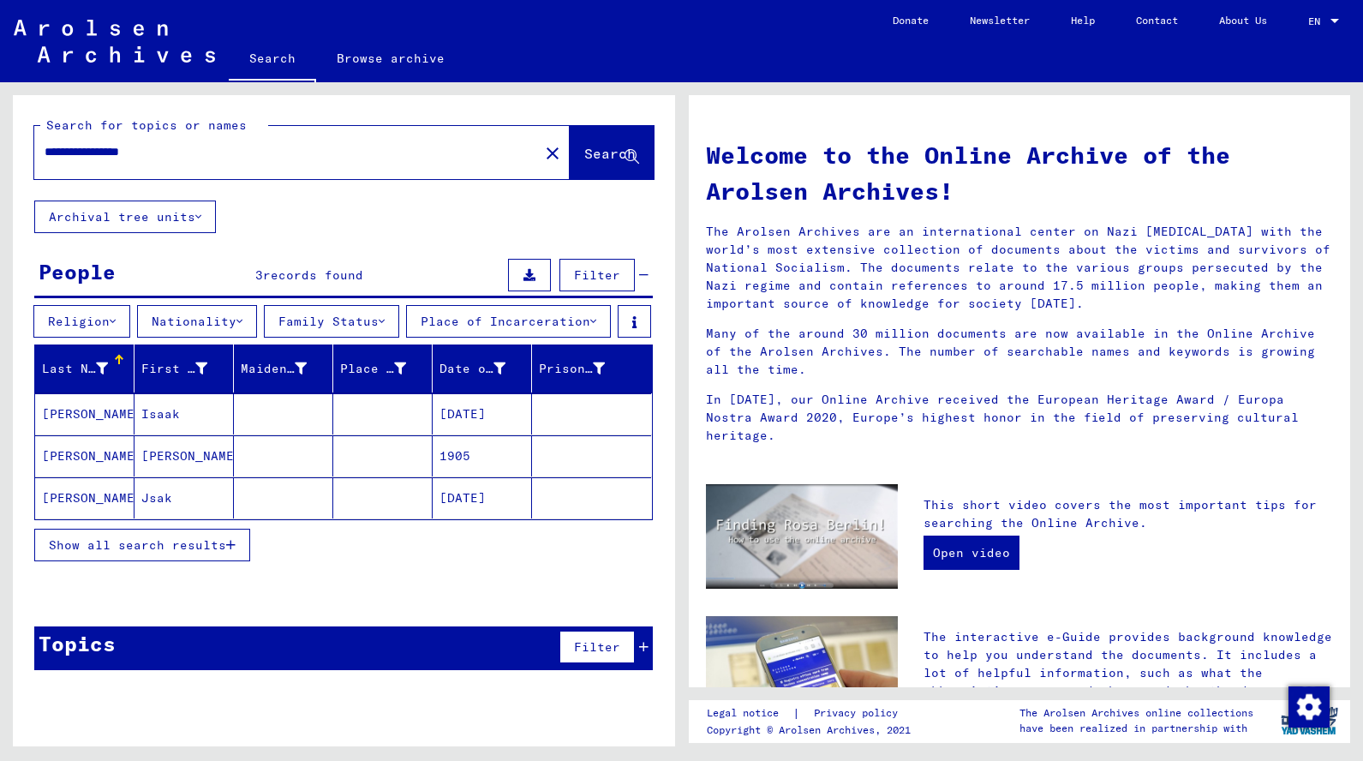
click at [111, 434] on mat-cell "MANDELKORN" at bounding box center [84, 413] width 99 height 41
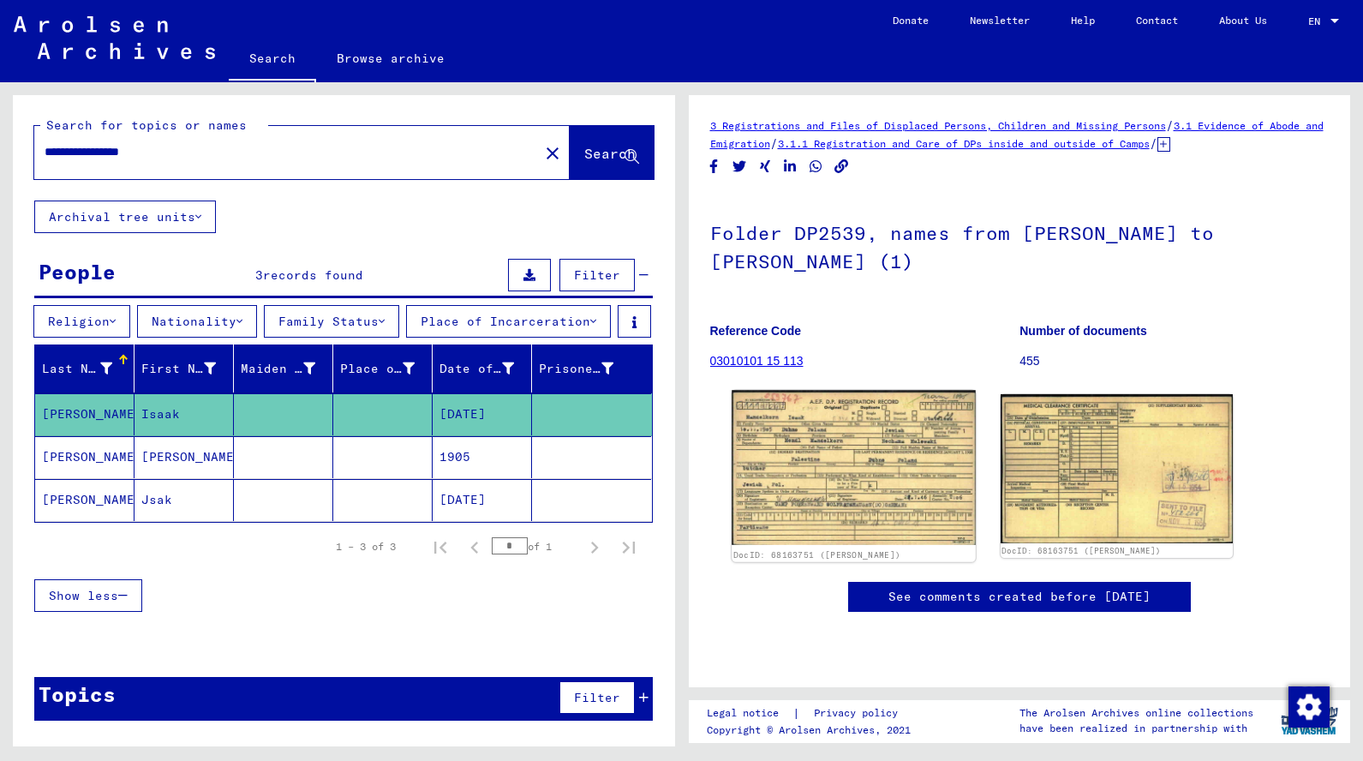
click at [858, 438] on img at bounding box center [853, 467] width 244 height 155
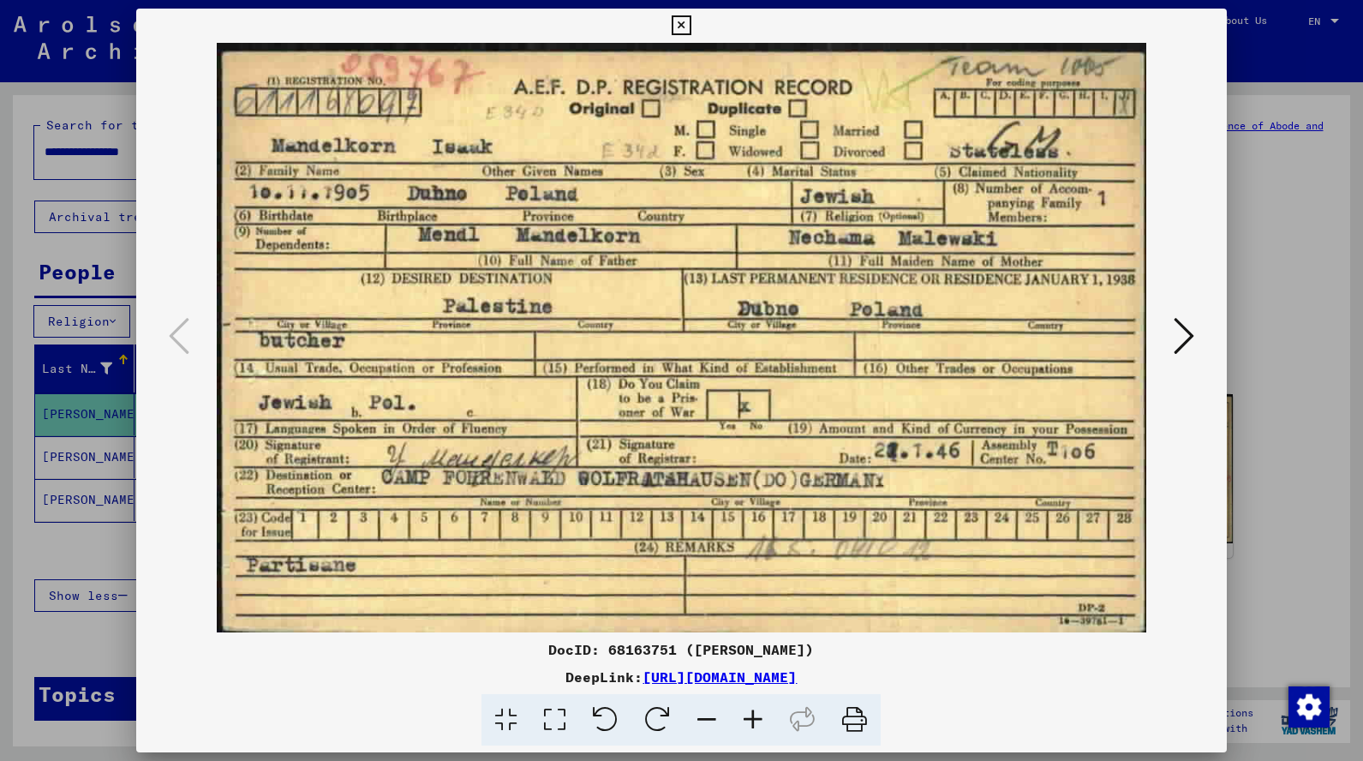
click at [1173, 337] on icon at bounding box center [1183, 335] width 21 height 41
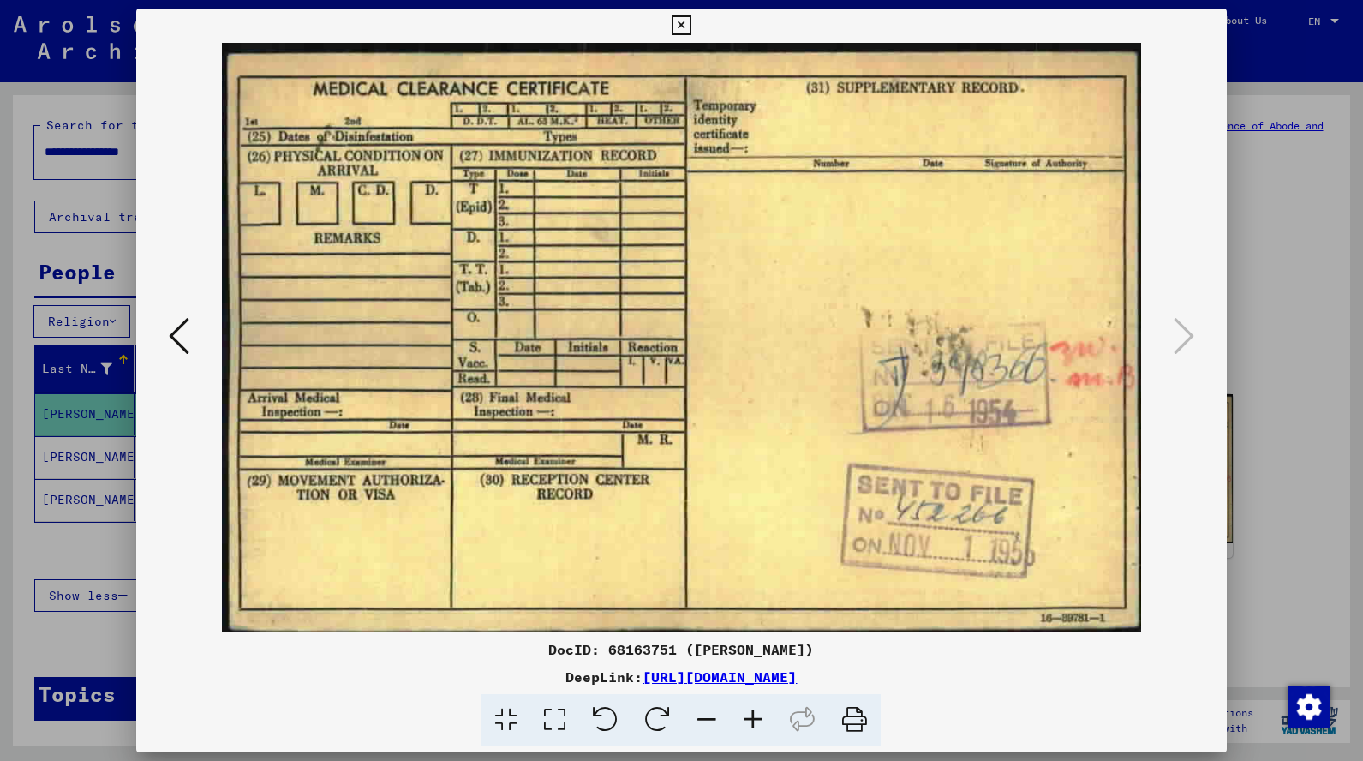
click at [696, 18] on button at bounding box center [681, 26] width 30 height 34
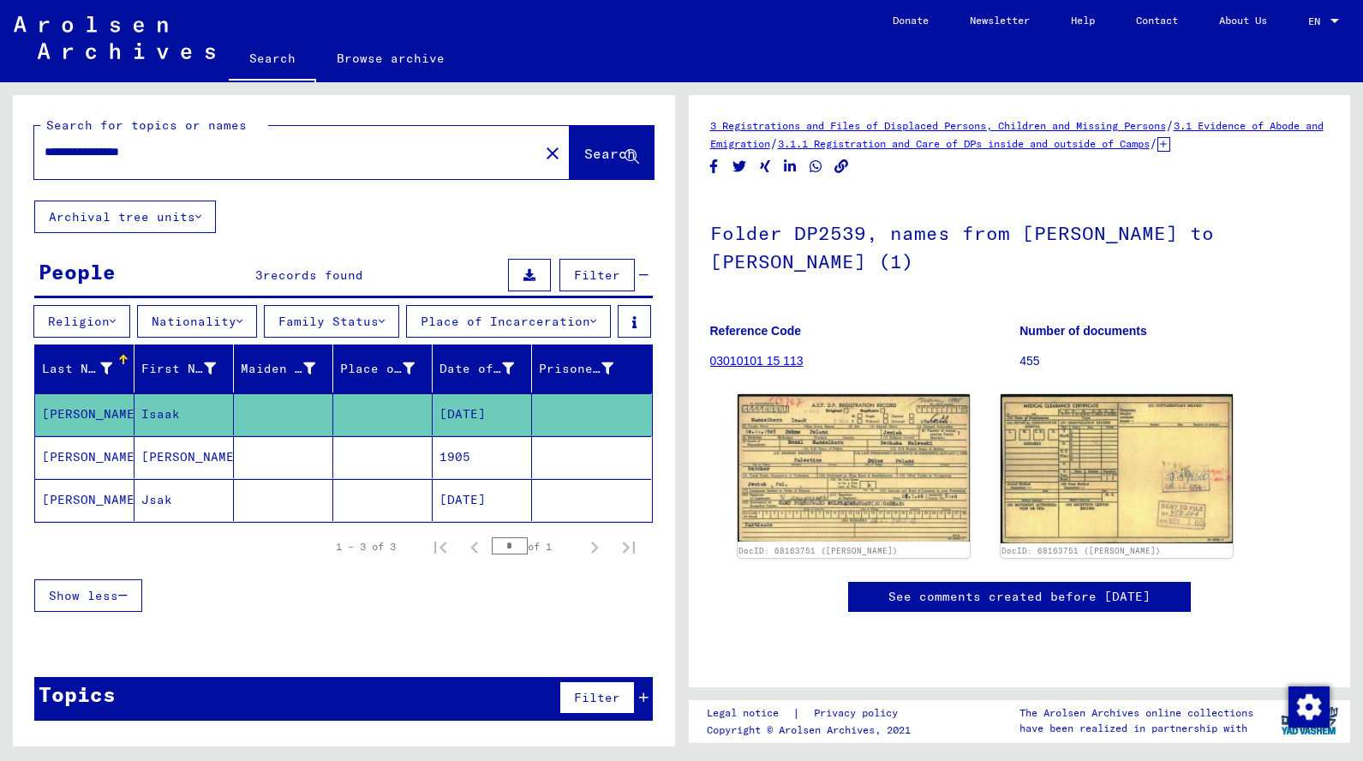
click at [128, 478] on mat-cell "MANDELKORN" at bounding box center [84, 457] width 99 height 42
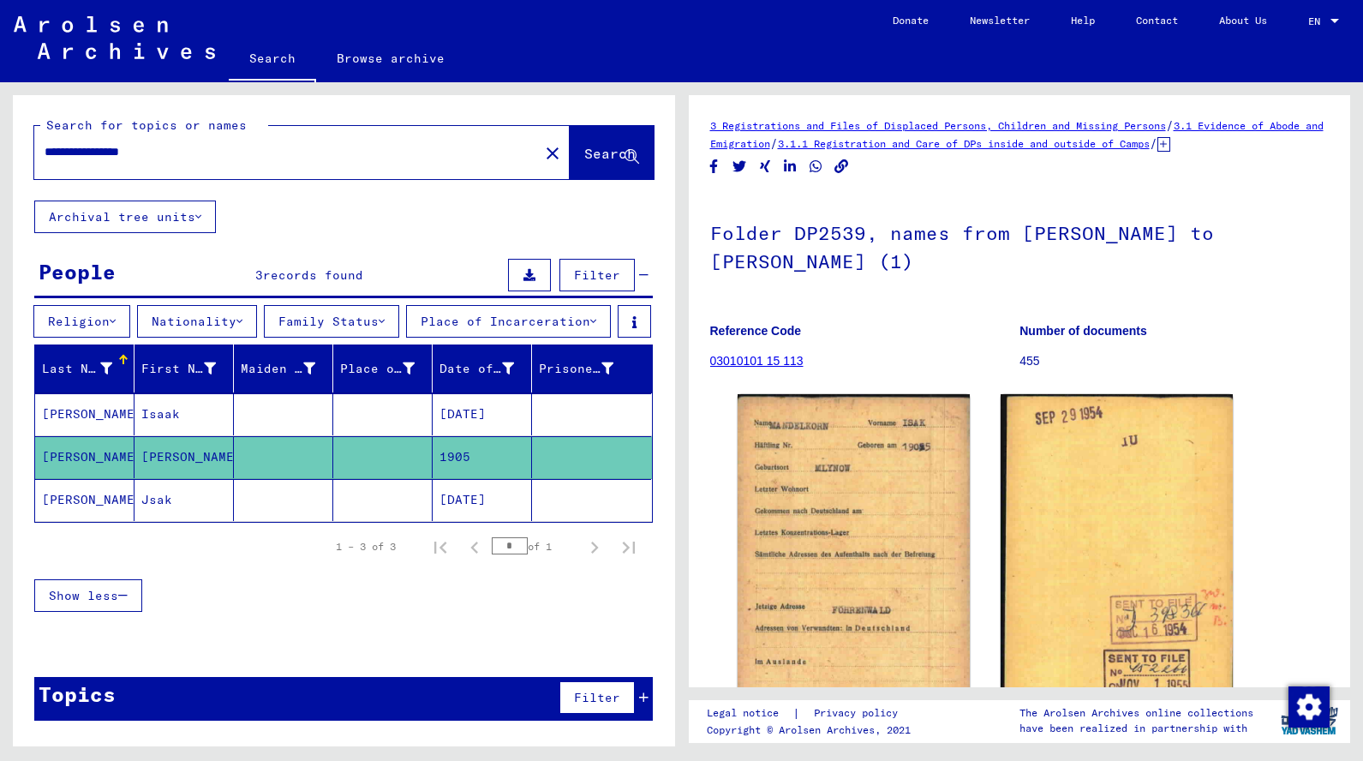
click at [90, 521] on mat-cell "MANDLER" at bounding box center [84, 500] width 99 height 42
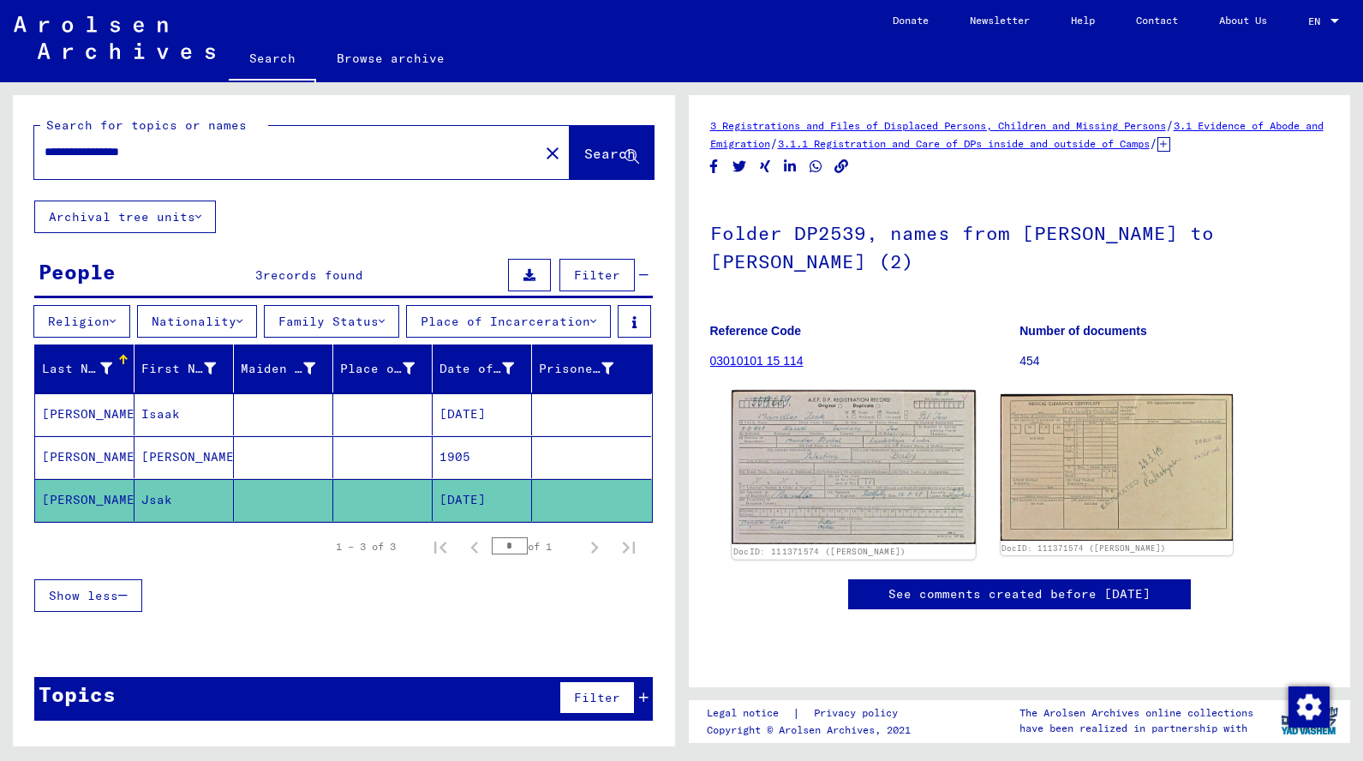
click at [835, 430] on img at bounding box center [853, 467] width 244 height 153
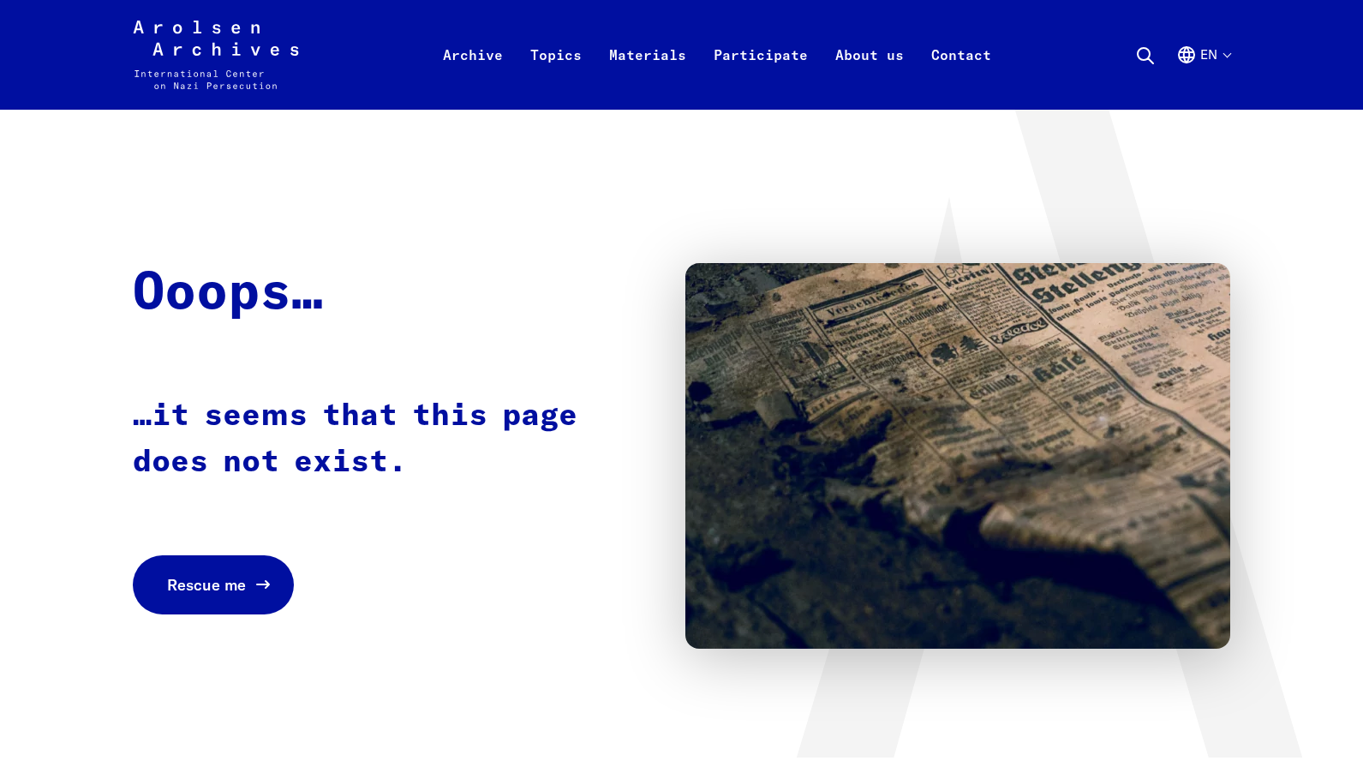
click at [200, 590] on span "Rescue me" at bounding box center [206, 584] width 79 height 23
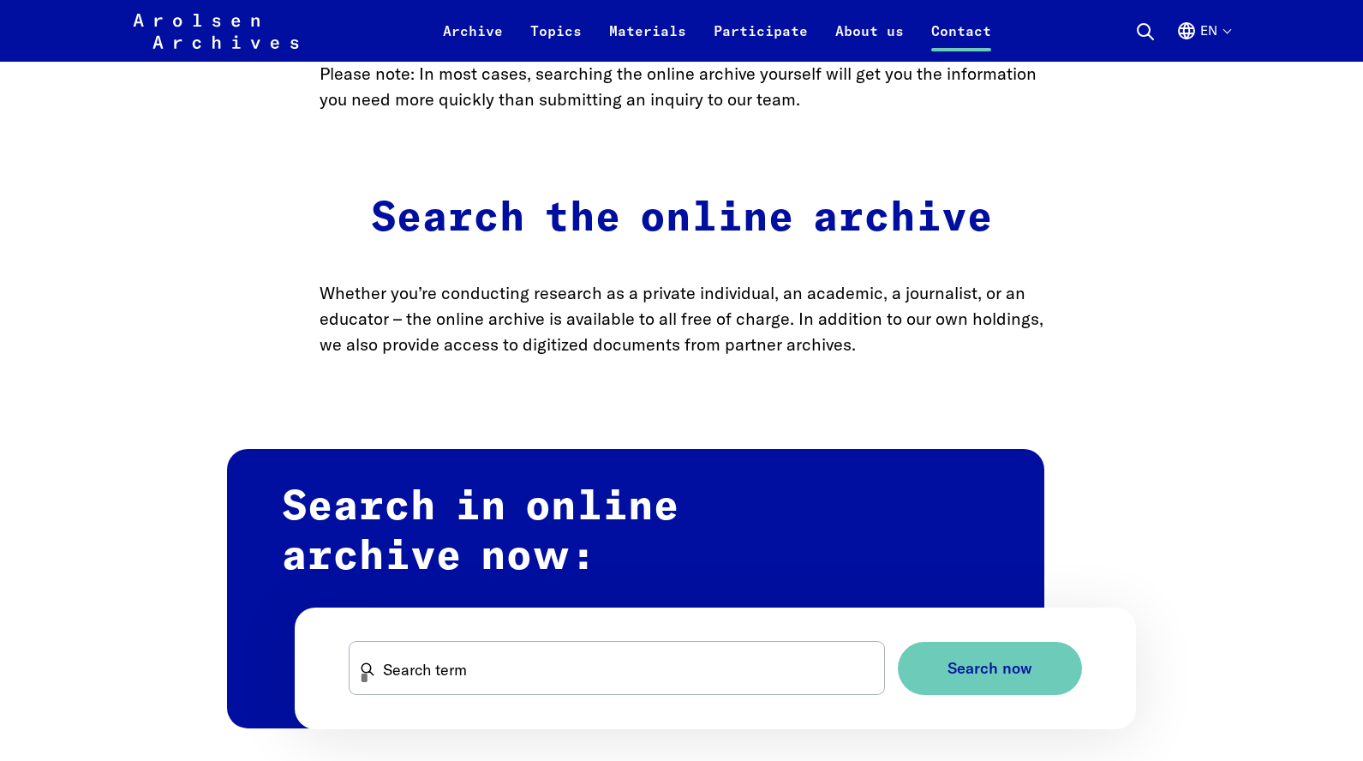
scroll to position [1411, 0]
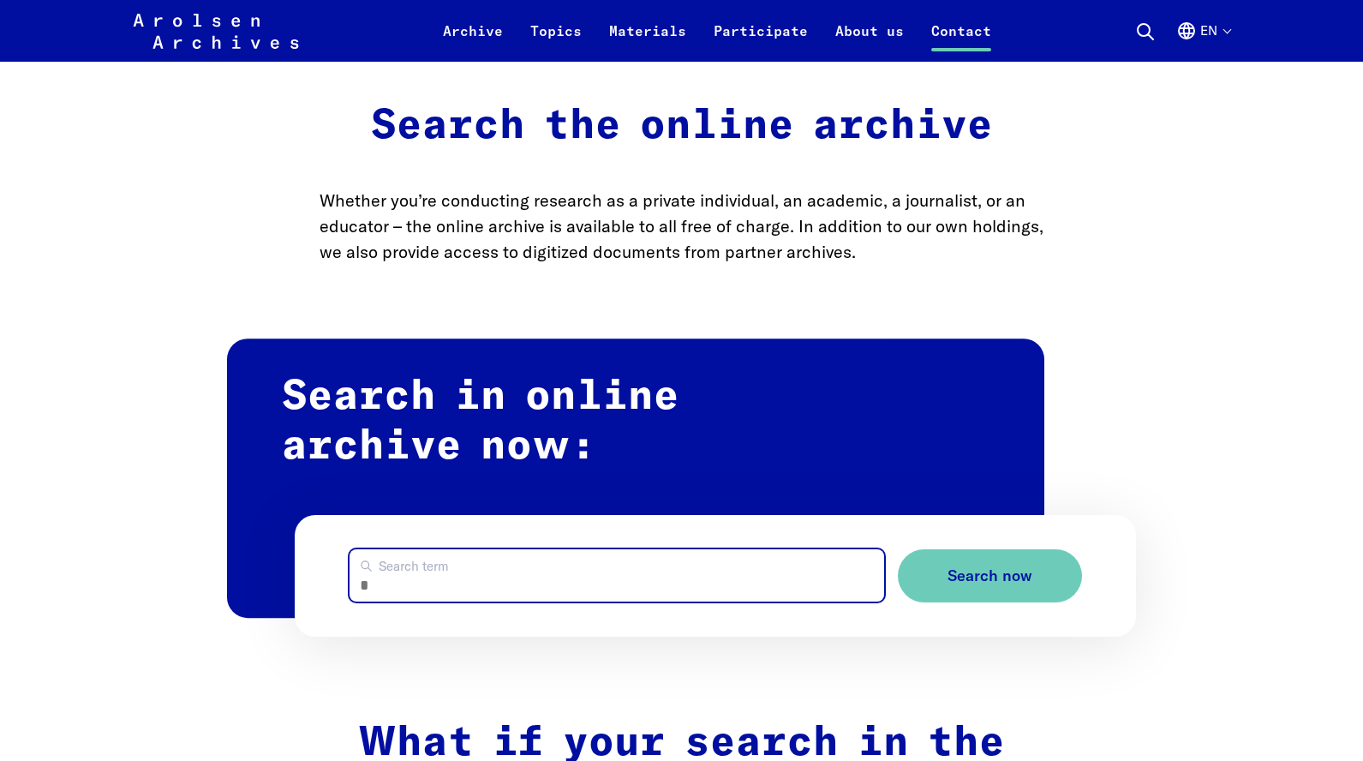
click at [567, 549] on input "Search term" at bounding box center [616, 575] width 534 height 52
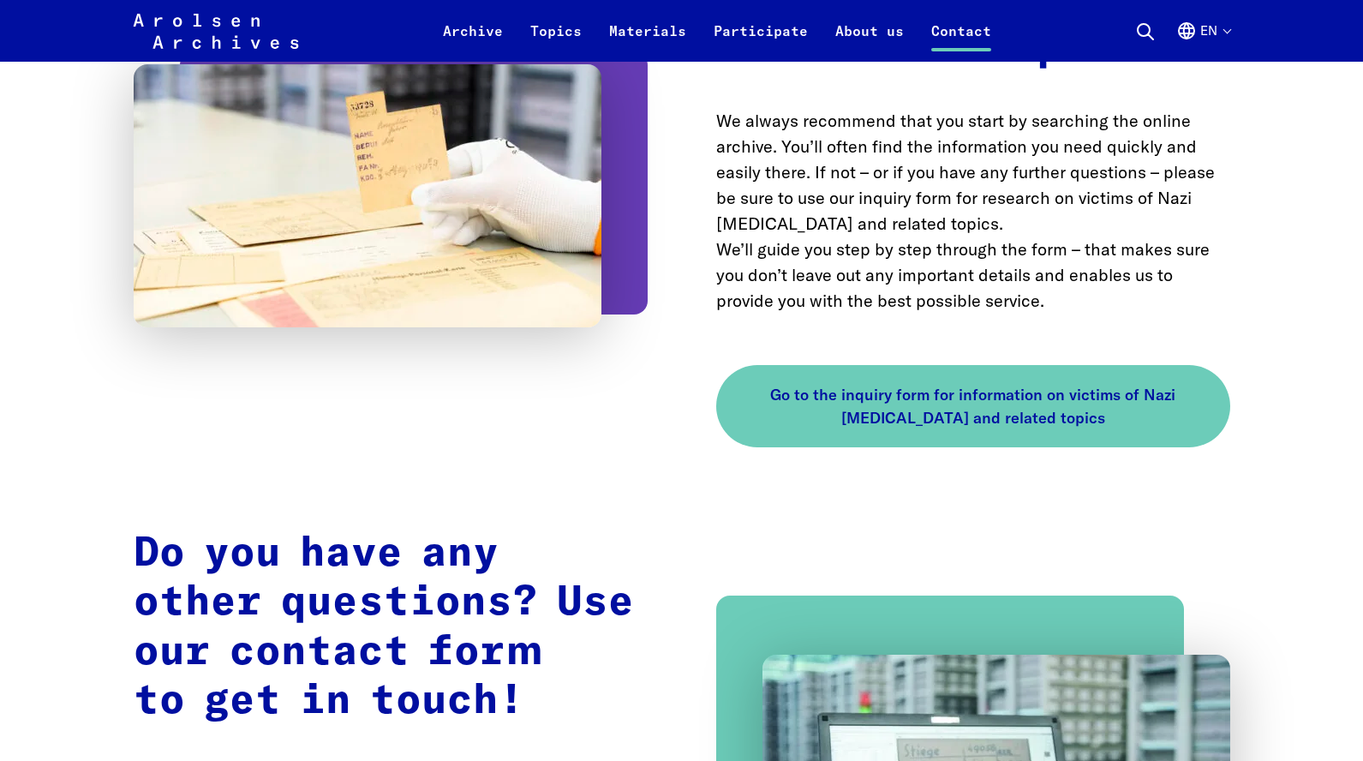
scroll to position [2817, 0]
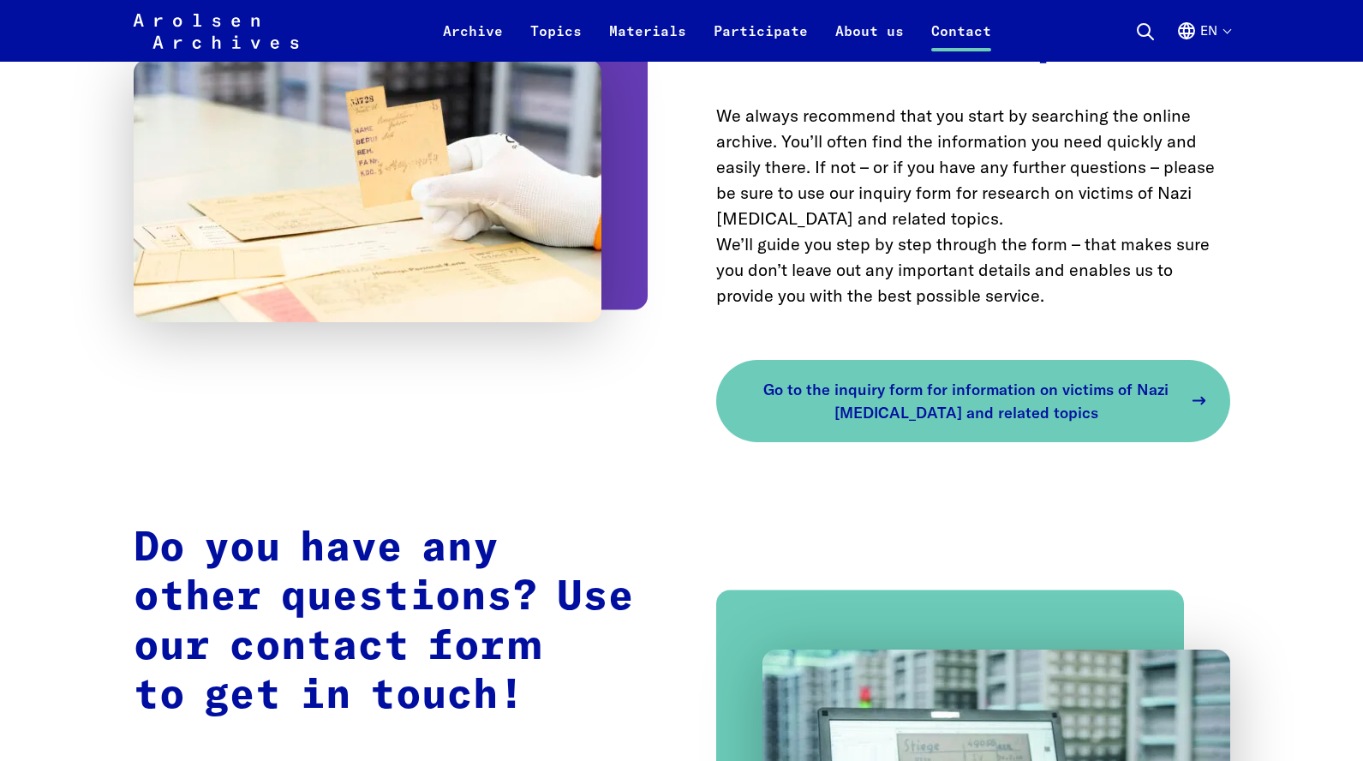
click at [898, 378] on span "Go to the inquiry form for information on victims of Nazi persecution and relat…" at bounding box center [966, 401] width 432 height 46
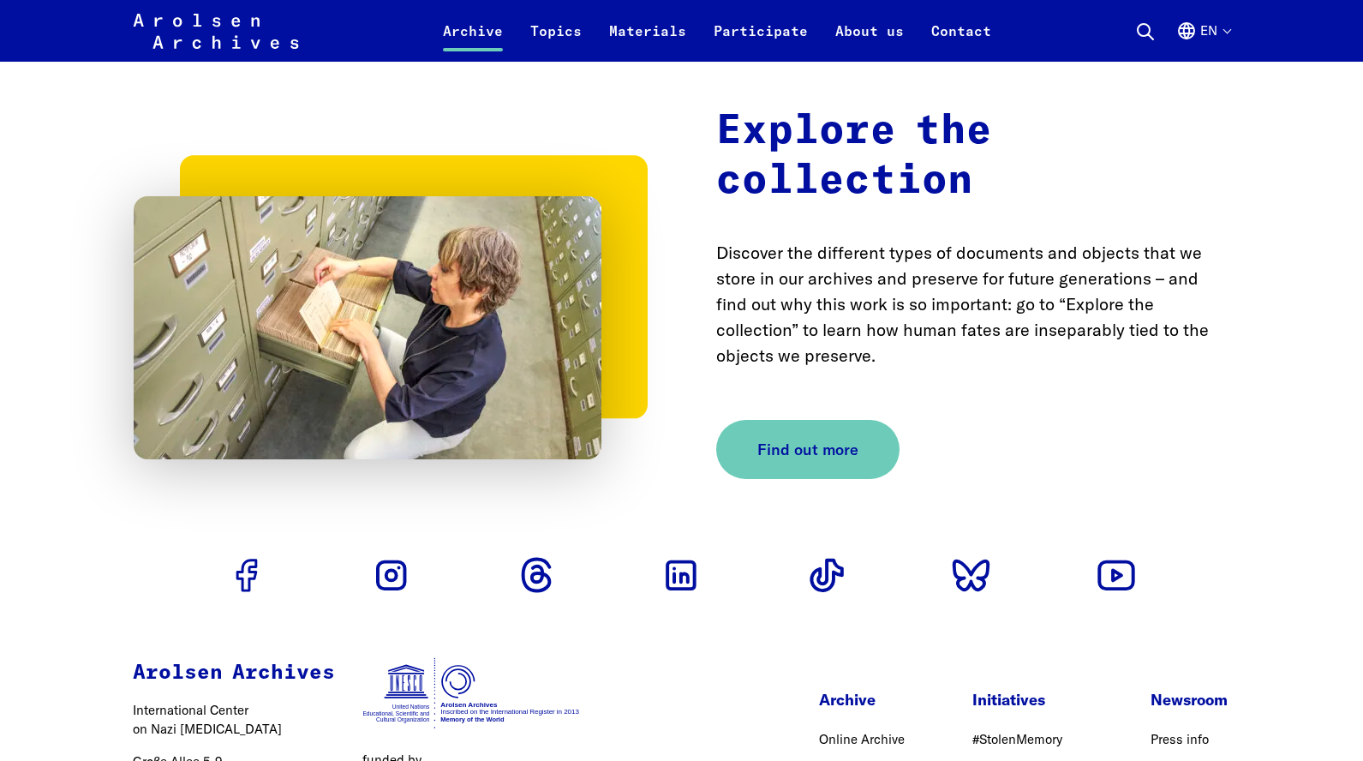
scroll to position [5344, 0]
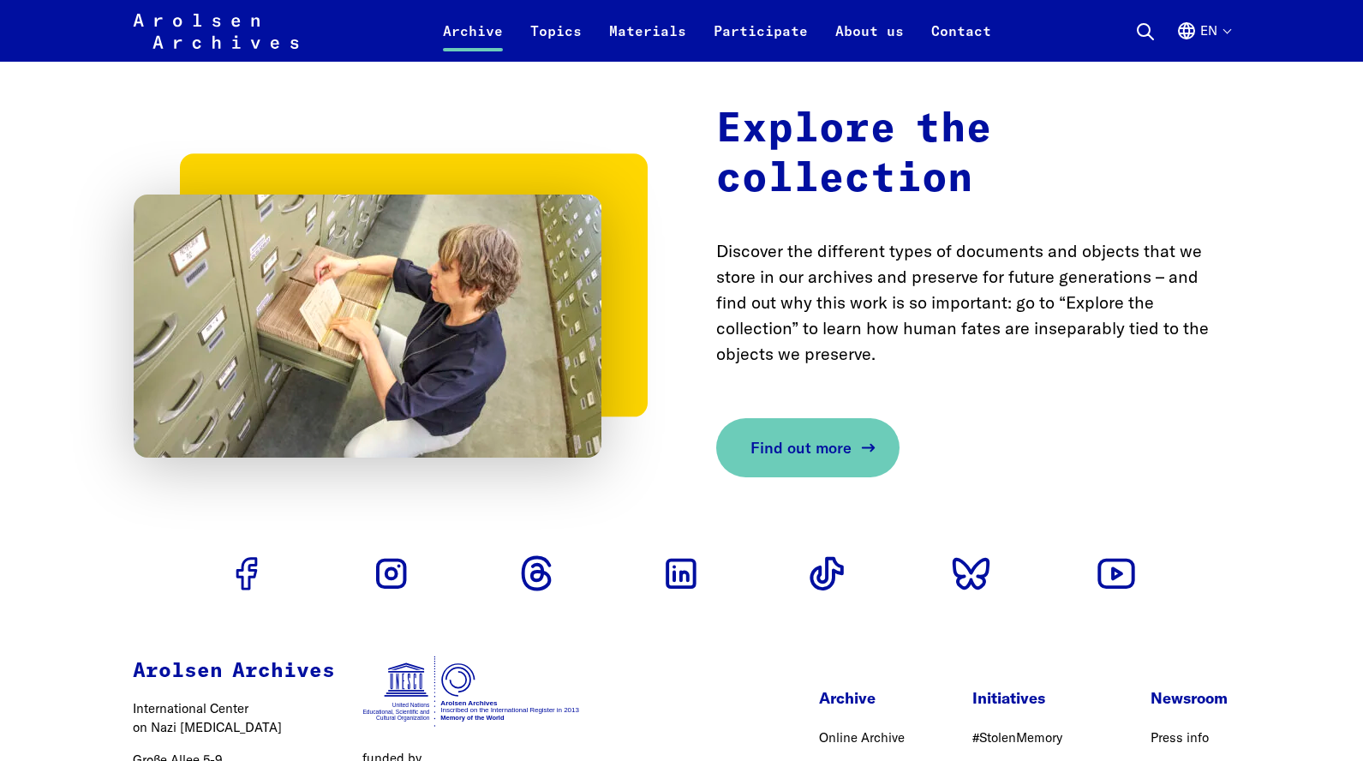
click at [833, 423] on link "Find out more" at bounding box center [807, 447] width 183 height 59
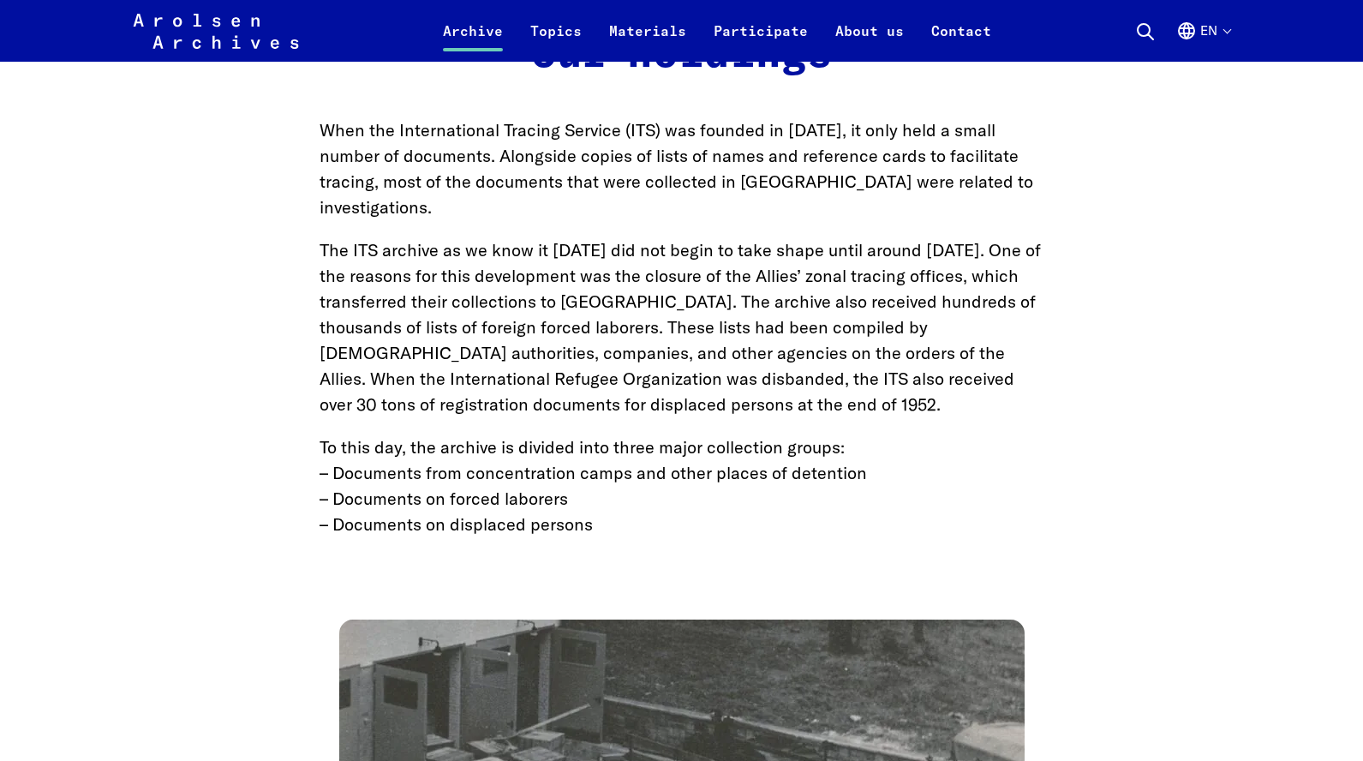
scroll to position [1038, 0]
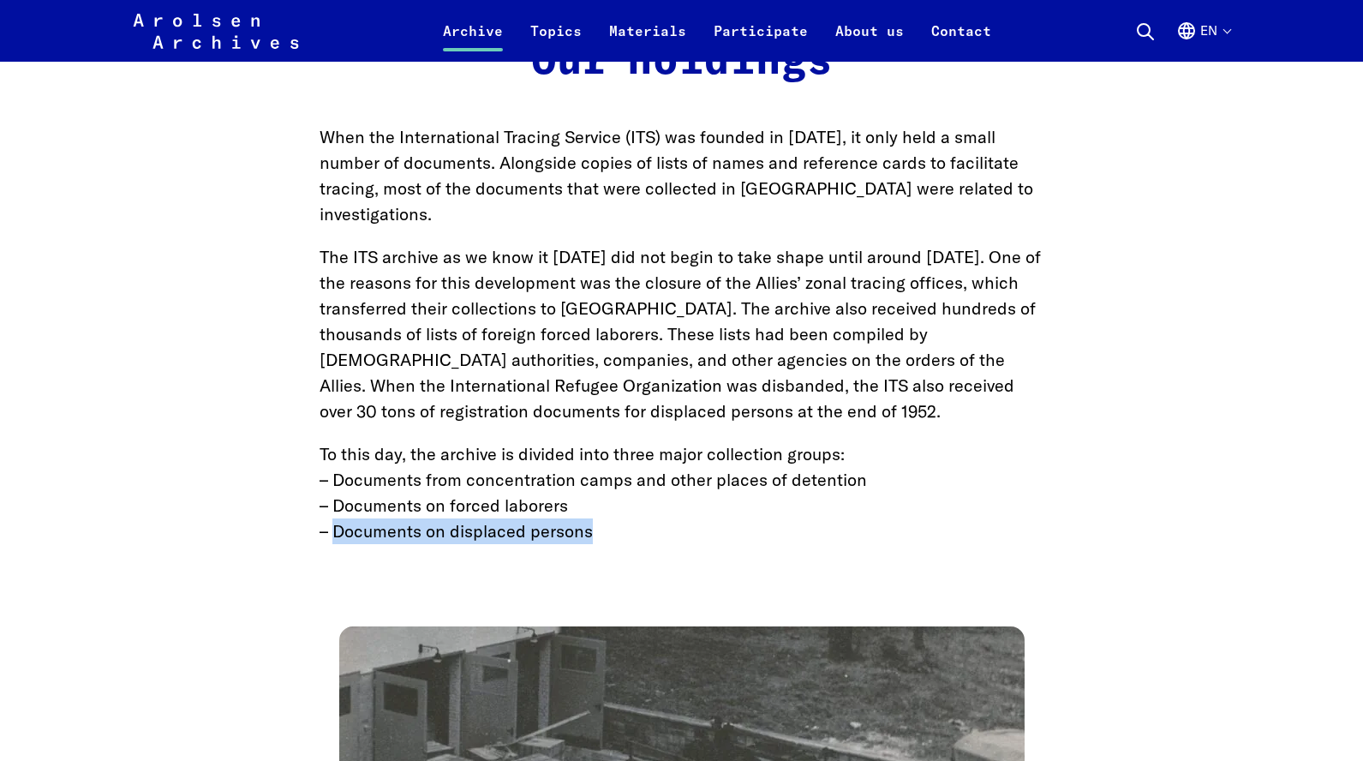
drag, startPoint x: 332, startPoint y: 509, endPoint x: 618, endPoint y: 508, distance: 286.1
click at [618, 508] on p "To this day, the archive is divided into three major collection groups: – Docum…" at bounding box center [681, 492] width 725 height 103
click at [1140, 39] on icon at bounding box center [1145, 31] width 21 height 21
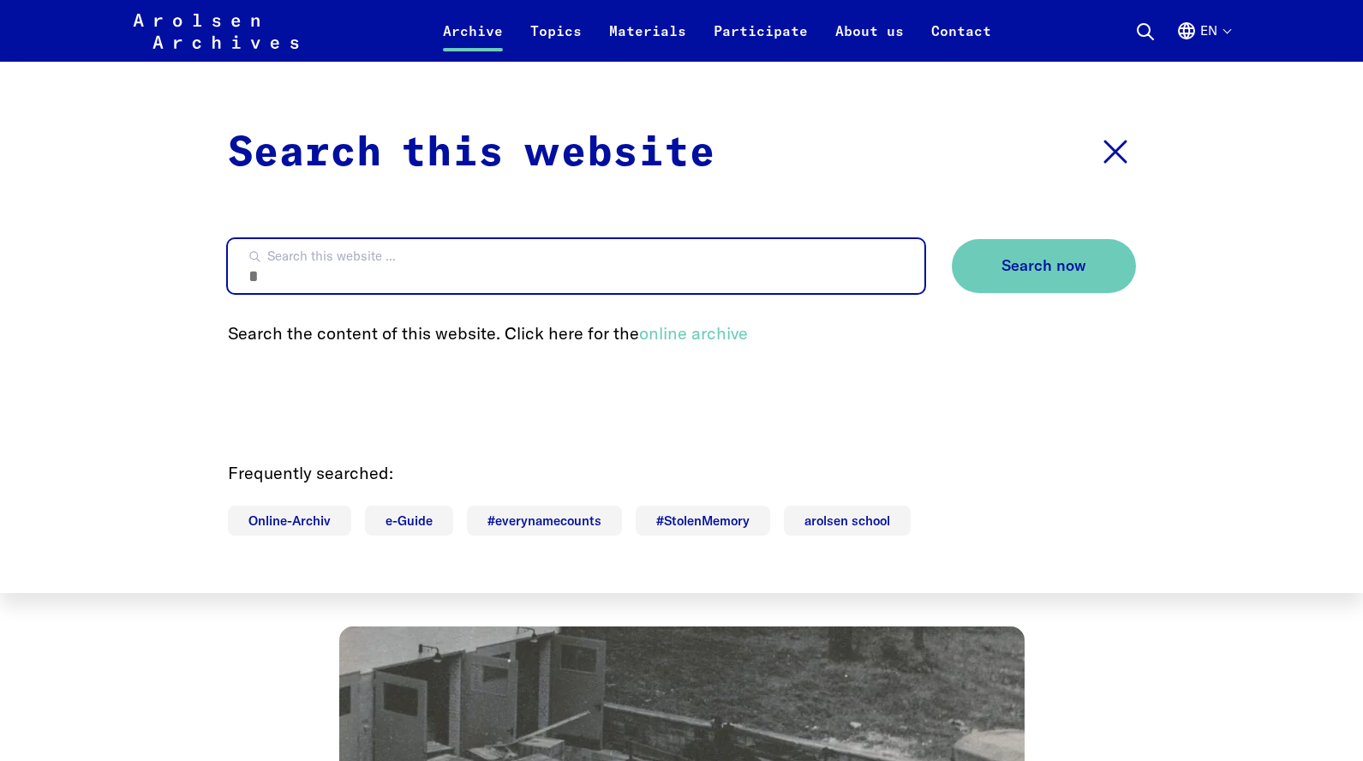
click at [600, 253] on input "Search this website ..." at bounding box center [576, 266] width 696 height 54
paste input "**********"
type input "**********"
click at [1043, 267] on button "Search now" at bounding box center [1044, 266] width 184 height 54
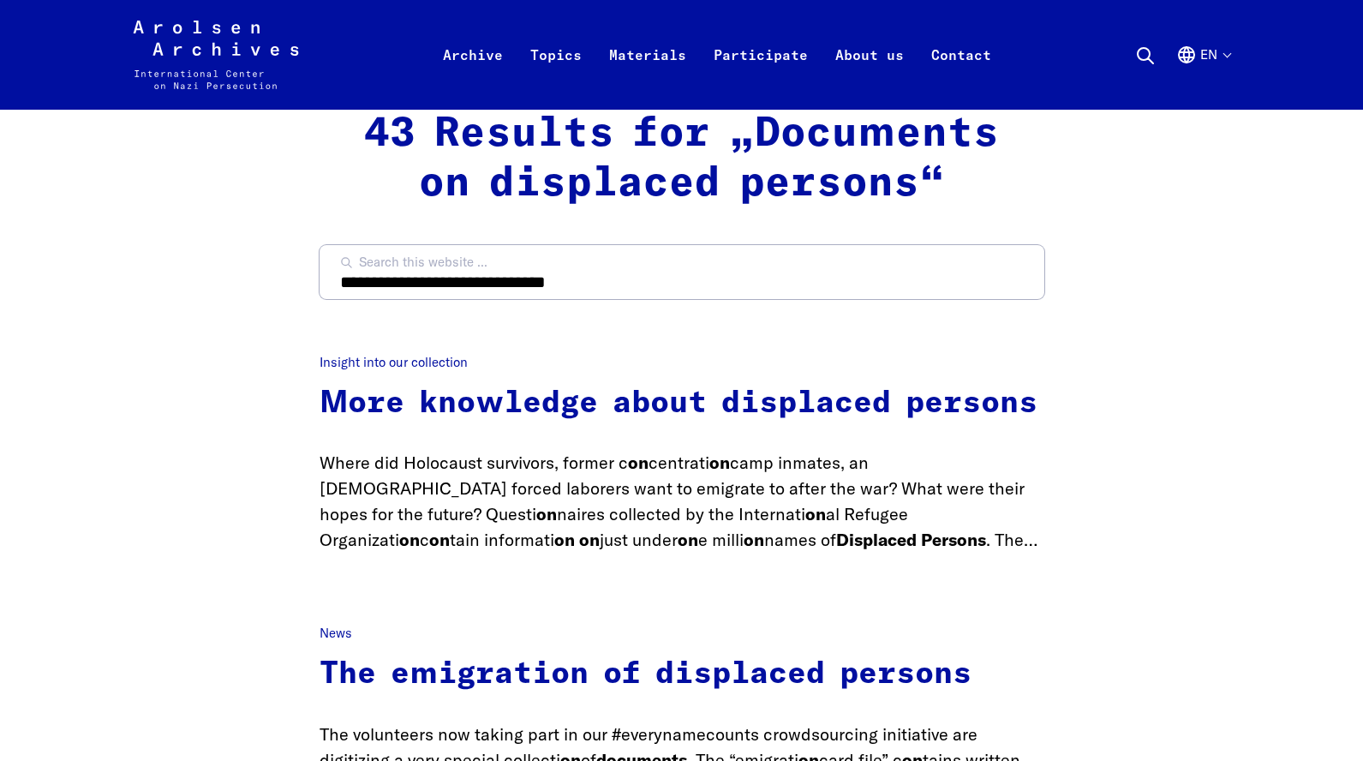
click at [445, 419] on link "More knowledge about displaced persons" at bounding box center [678, 403] width 718 height 31
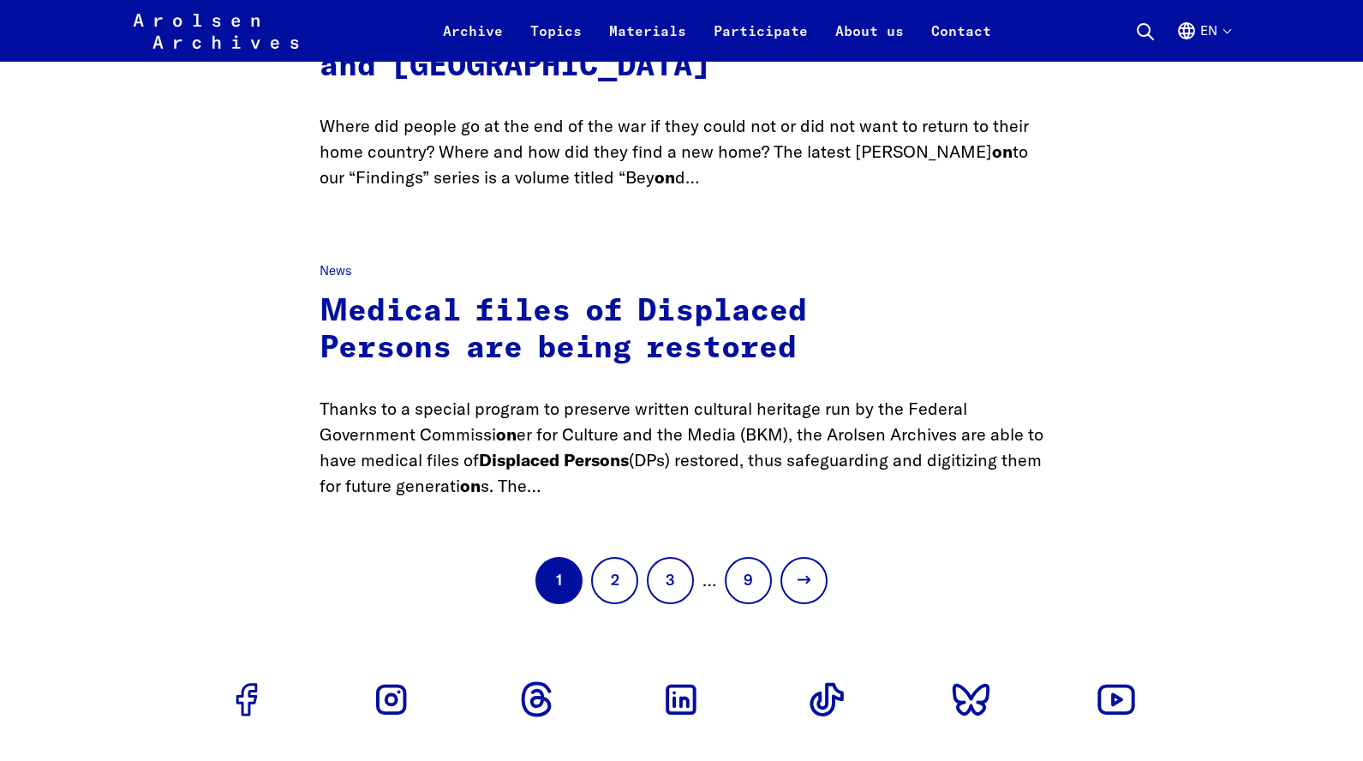
scroll to position [1334, 0]
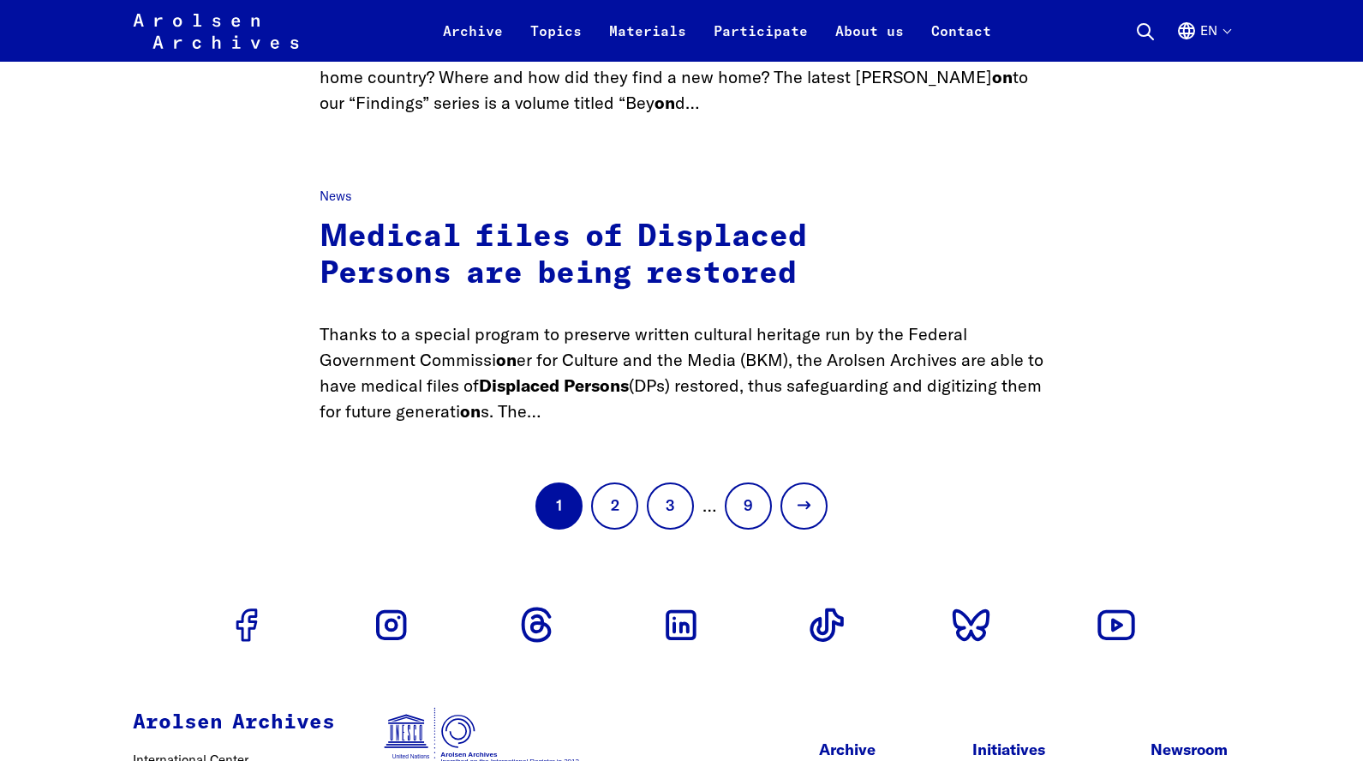
click at [634, 487] on li "2" at bounding box center [614, 505] width 47 height 47
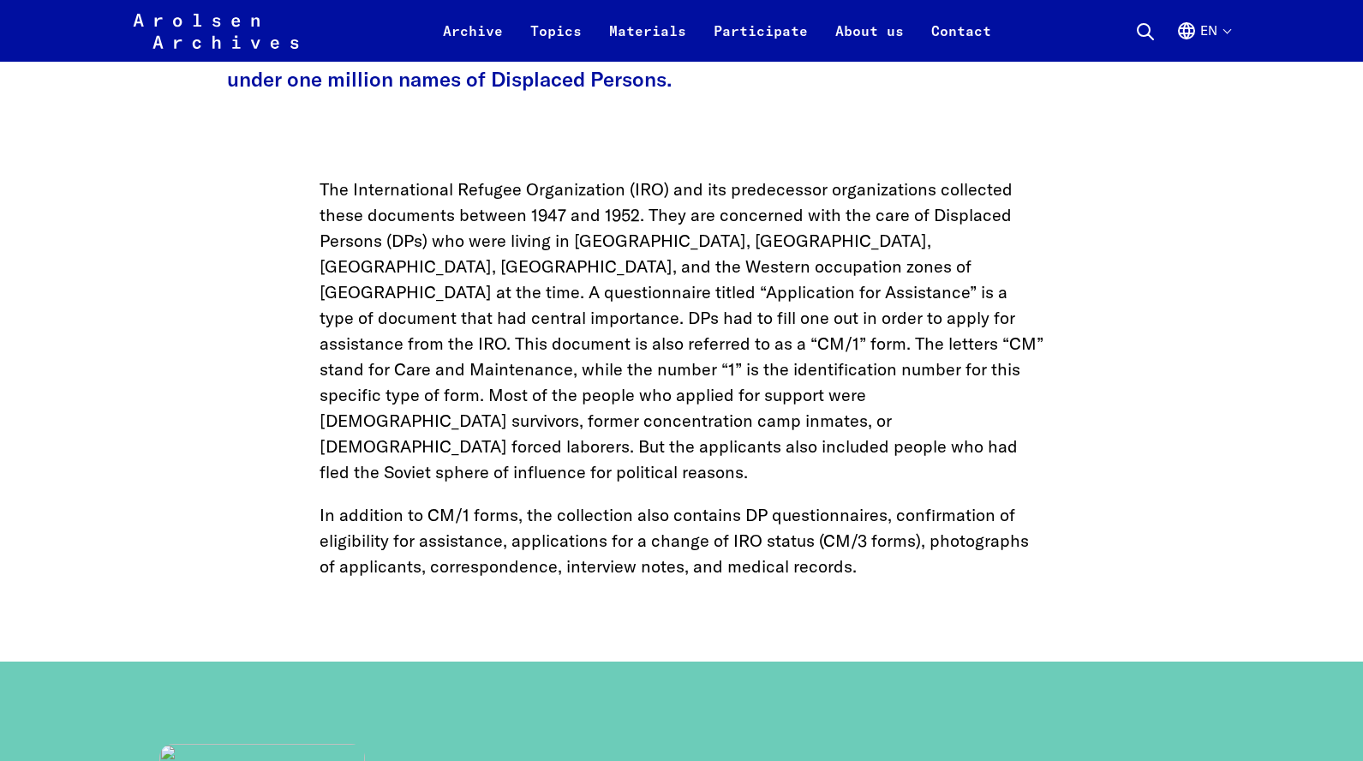
scroll to position [1242, 0]
